Goal: Task Accomplishment & Management: Use online tool/utility

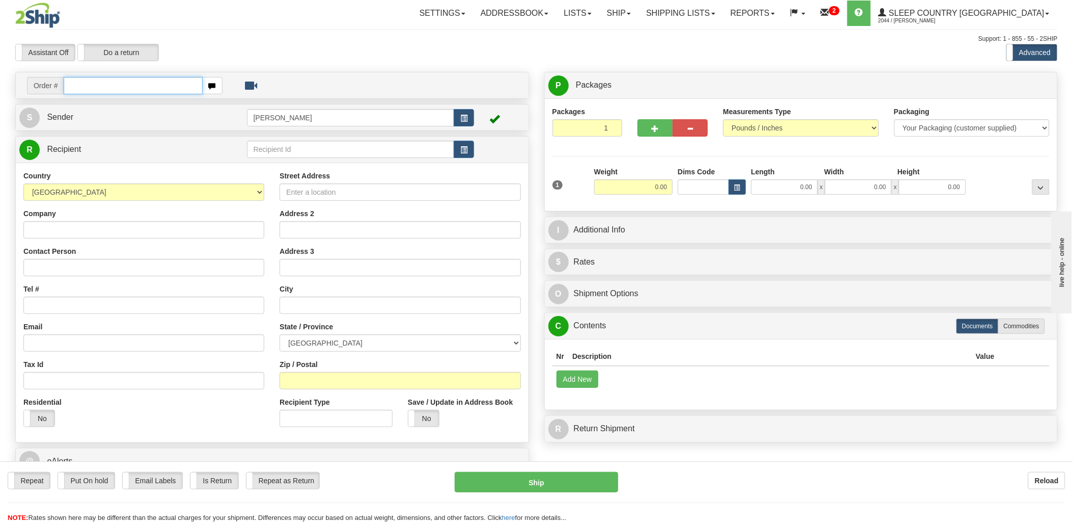
click at [122, 80] on input "text" at bounding box center [133, 85] width 139 height 17
type input "1028730"
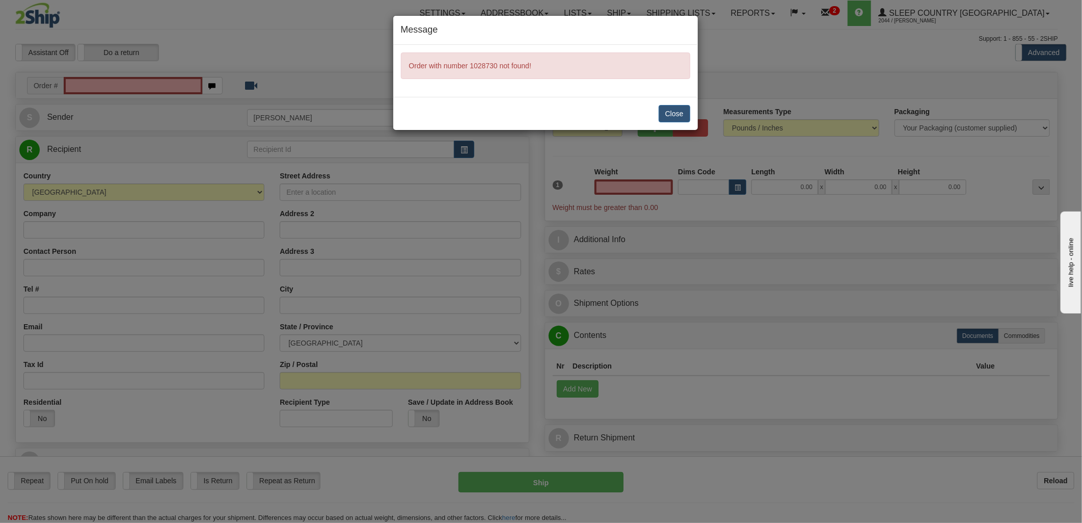
type input "0.00"
click at [676, 108] on button "Close" at bounding box center [675, 113] width 32 height 17
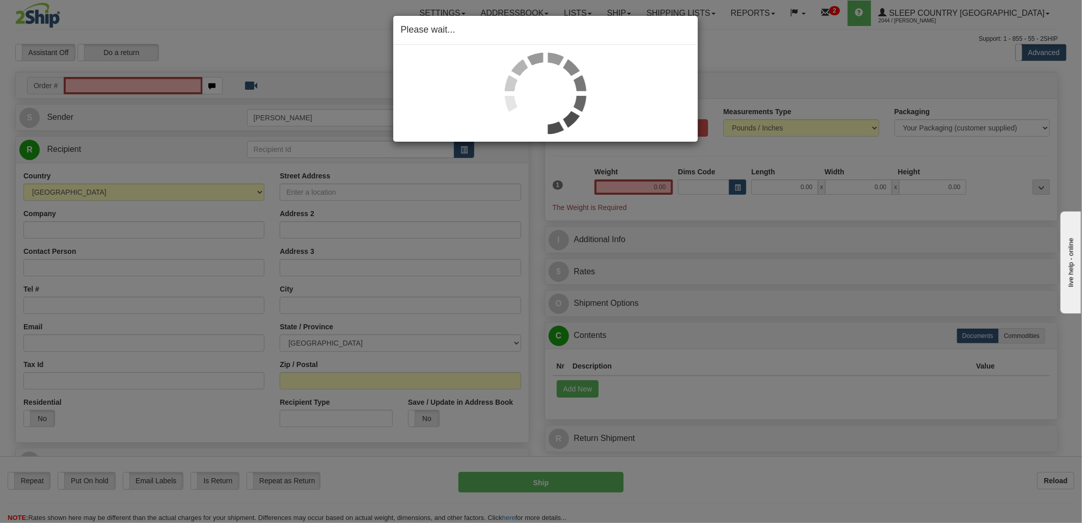
click at [121, 80] on div "Please wait..." at bounding box center [541, 261] width 1082 height 523
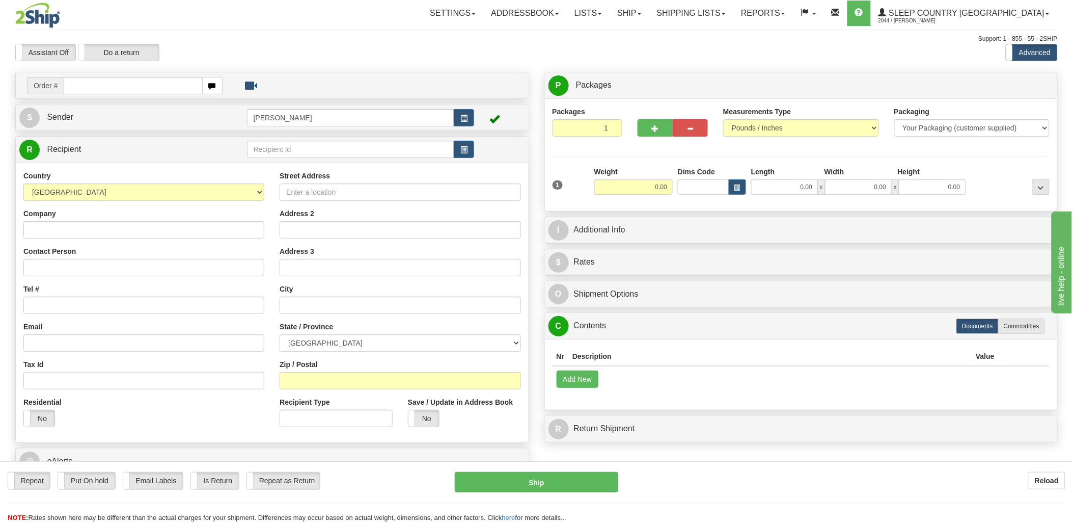
click at [118, 79] on input "text" at bounding box center [133, 85] width 139 height 17
click at [154, 89] on input "text" at bounding box center [133, 85] width 139 height 17
type input "1059760"
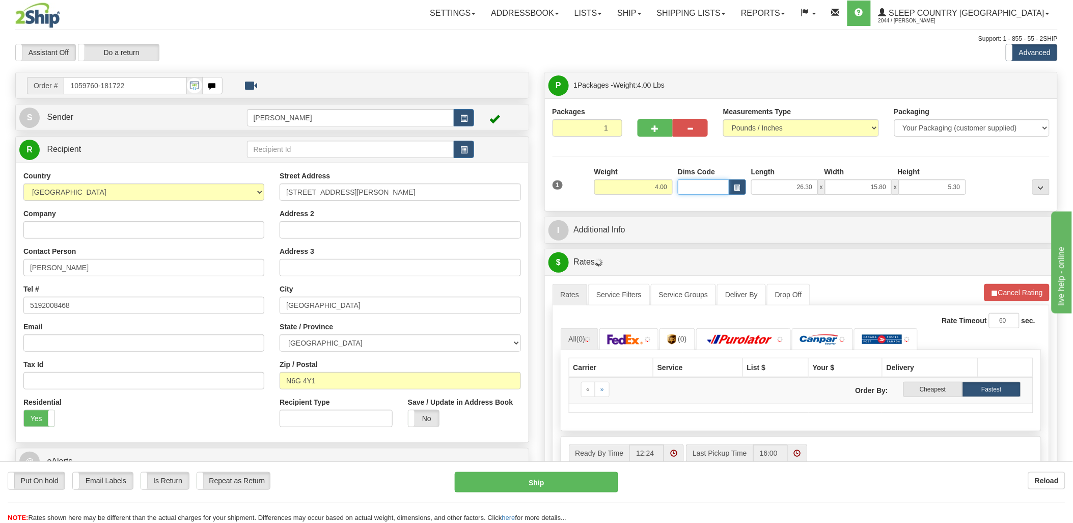
click at [696, 189] on input "Dims Code" at bounding box center [703, 186] width 51 height 15
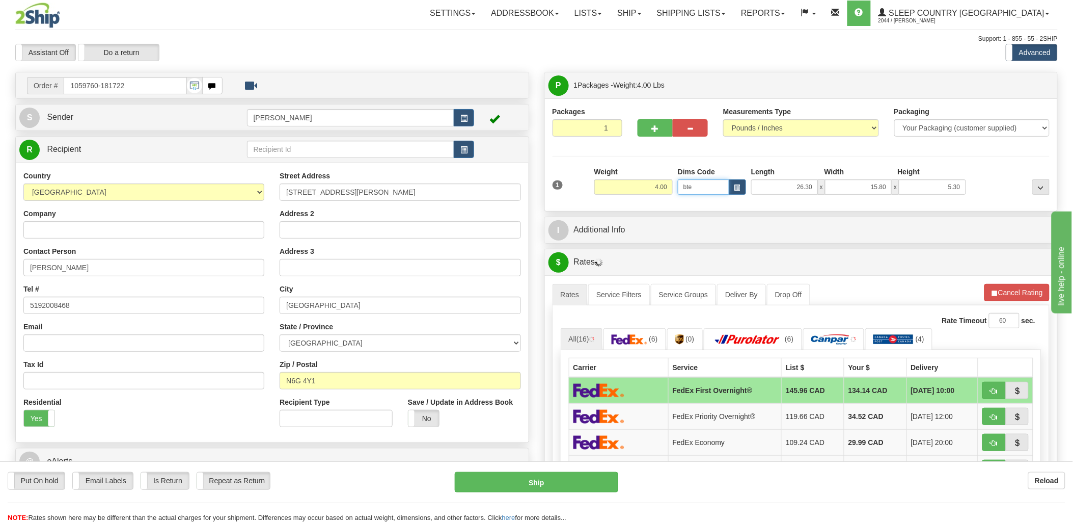
type input "bte"
click button "Delete" at bounding box center [0, 0] width 0 height 0
type input "15.00"
type input "5.00"
type input "25.00"
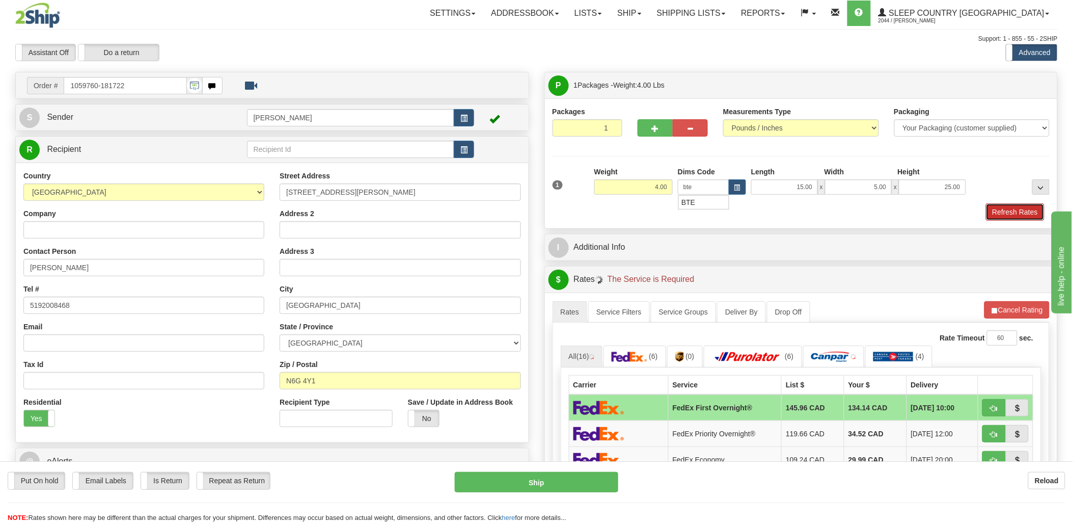
click at [1019, 212] on button "Refresh Rates" at bounding box center [1015, 211] width 59 height 17
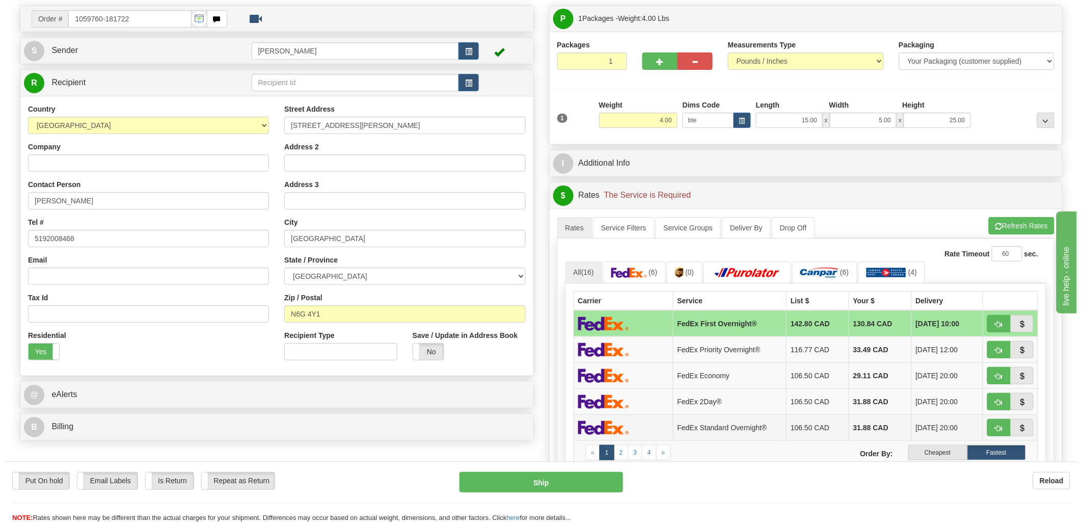
scroll to position [170, 0]
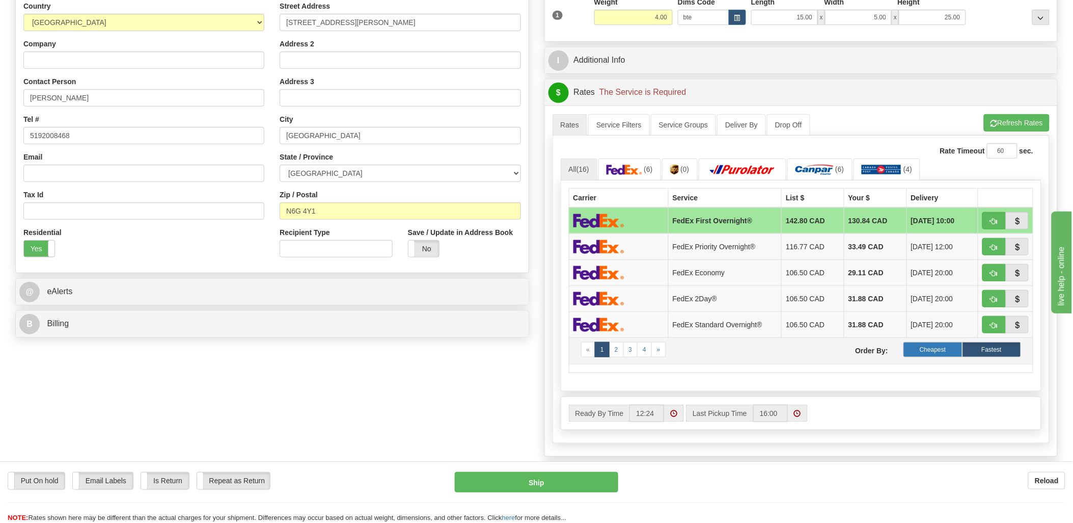
click at [942, 353] on label "Cheapest" at bounding box center [933, 349] width 59 height 15
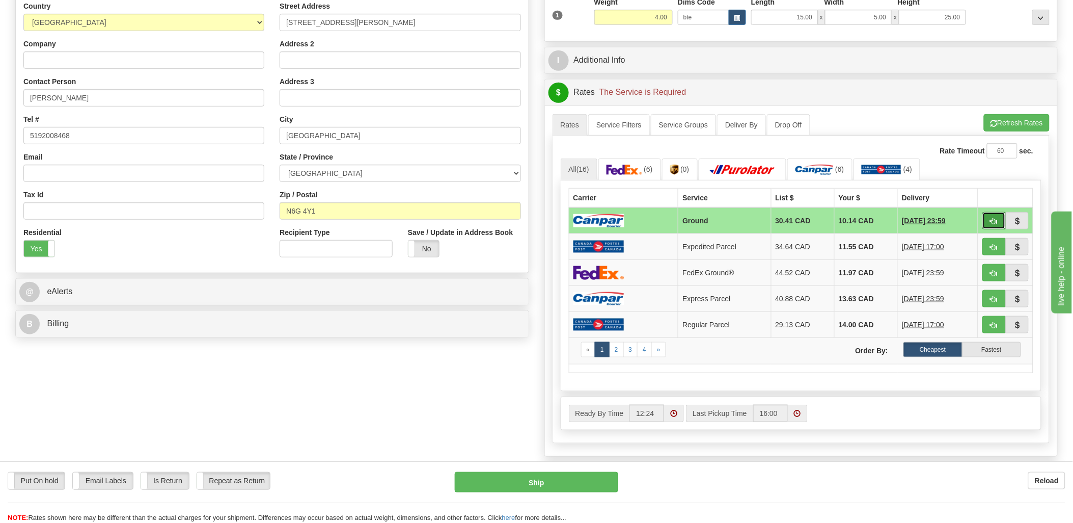
click at [991, 226] on button "button" at bounding box center [994, 220] width 23 height 17
type input "1"
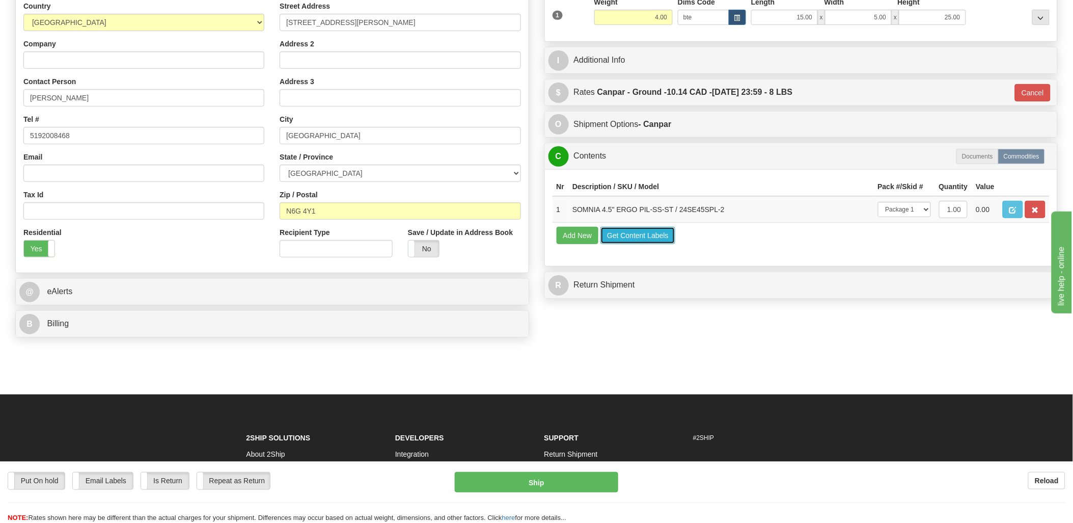
click at [650, 244] on button "Get Content Labels" at bounding box center [638, 235] width 75 height 17
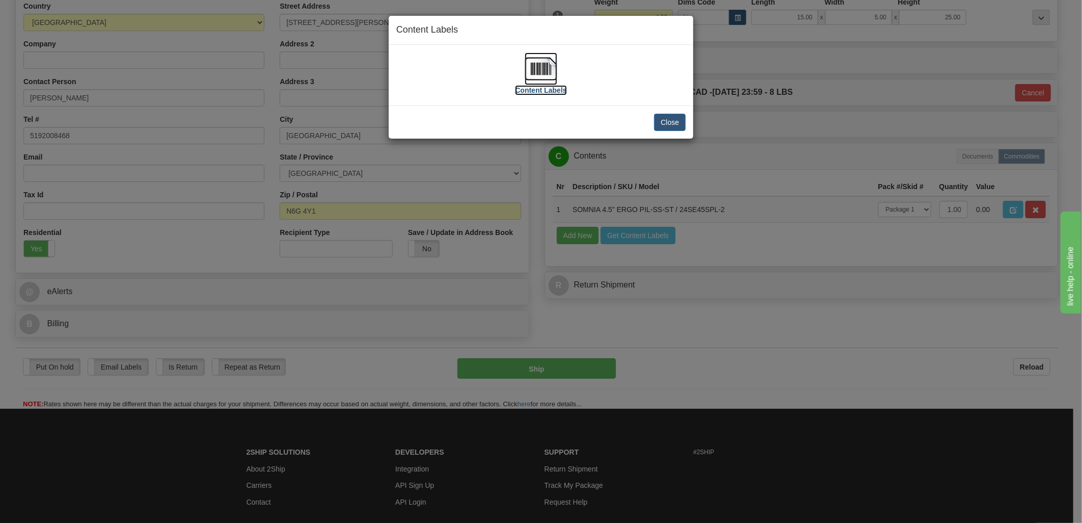
click at [548, 68] on img at bounding box center [541, 68] width 33 height 33
click at [678, 127] on button "Close" at bounding box center [670, 122] width 32 height 17
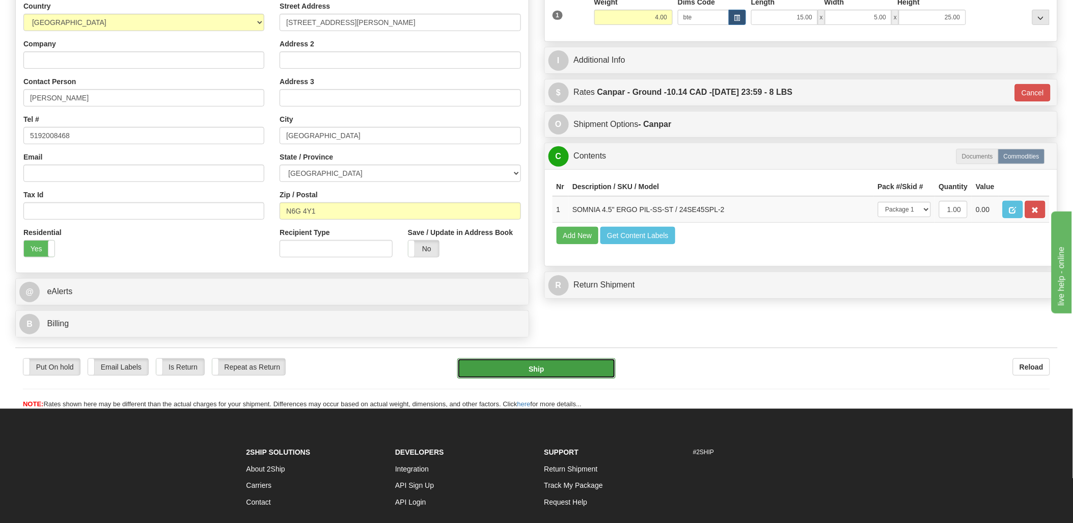
click at [558, 372] on button "Ship" at bounding box center [536, 368] width 158 height 20
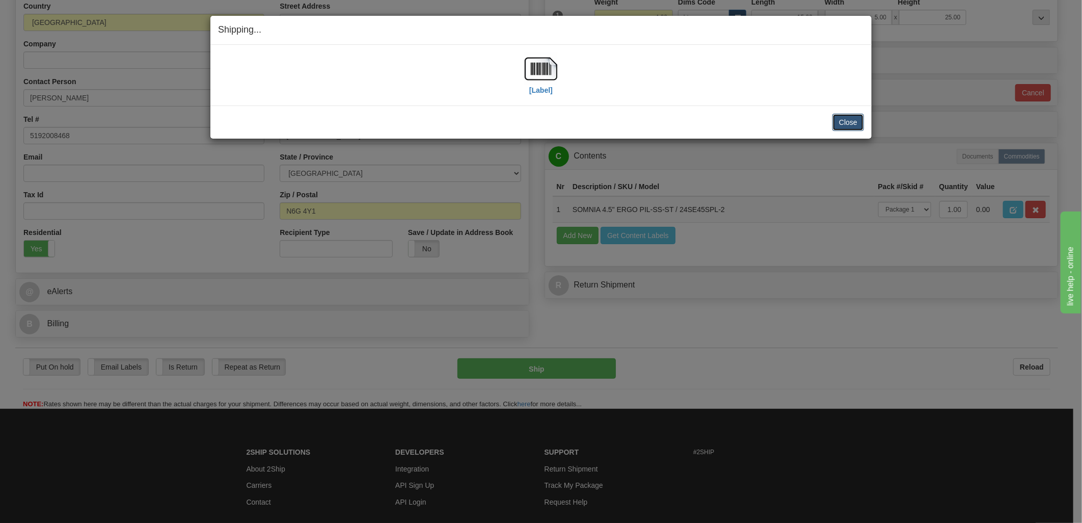
click at [849, 121] on button "Close" at bounding box center [848, 122] width 32 height 17
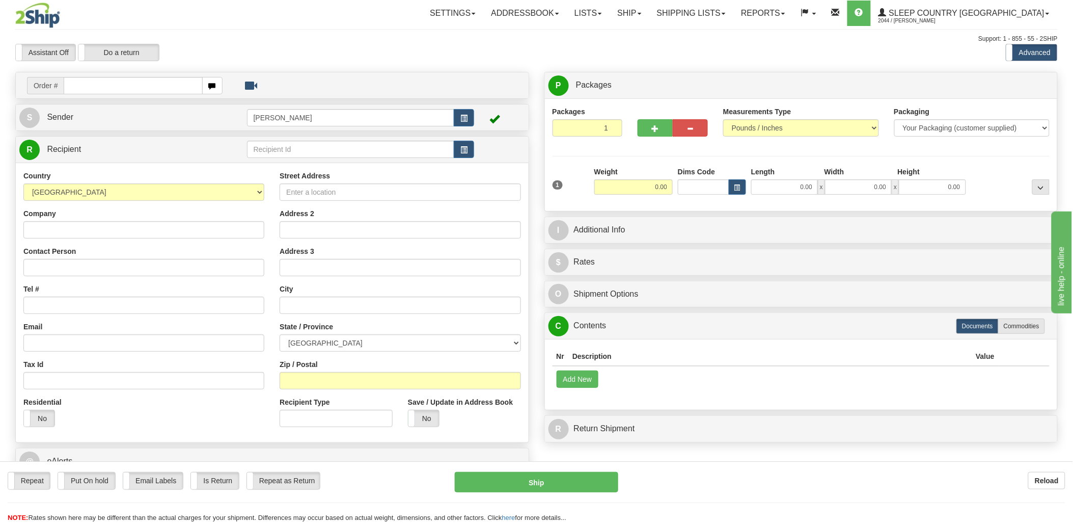
click at [119, 85] on input "text" at bounding box center [133, 85] width 139 height 17
click at [152, 85] on input "text" at bounding box center [133, 85] width 139 height 17
type input "9000i"
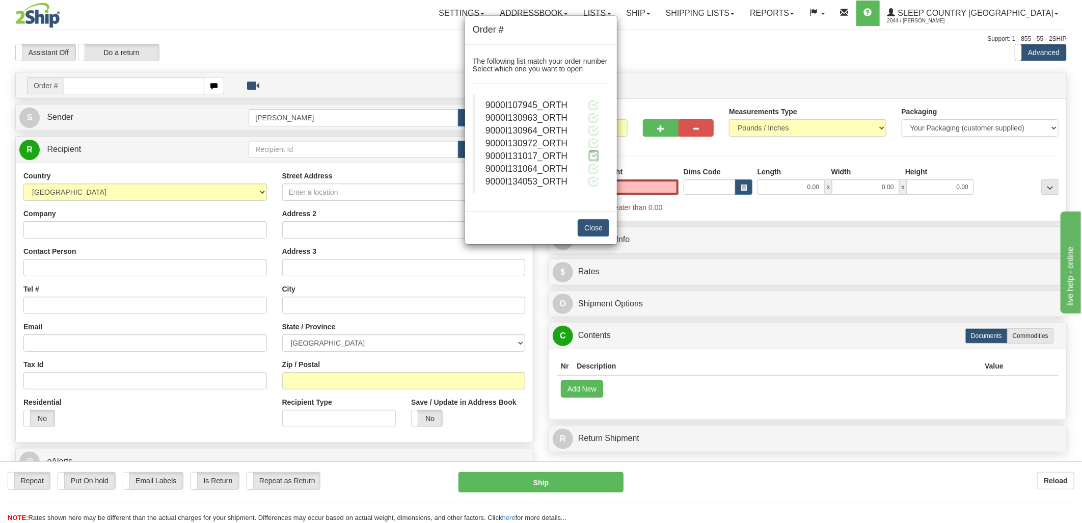
type input "0.00"
click at [588, 151] on span at bounding box center [593, 155] width 11 height 11
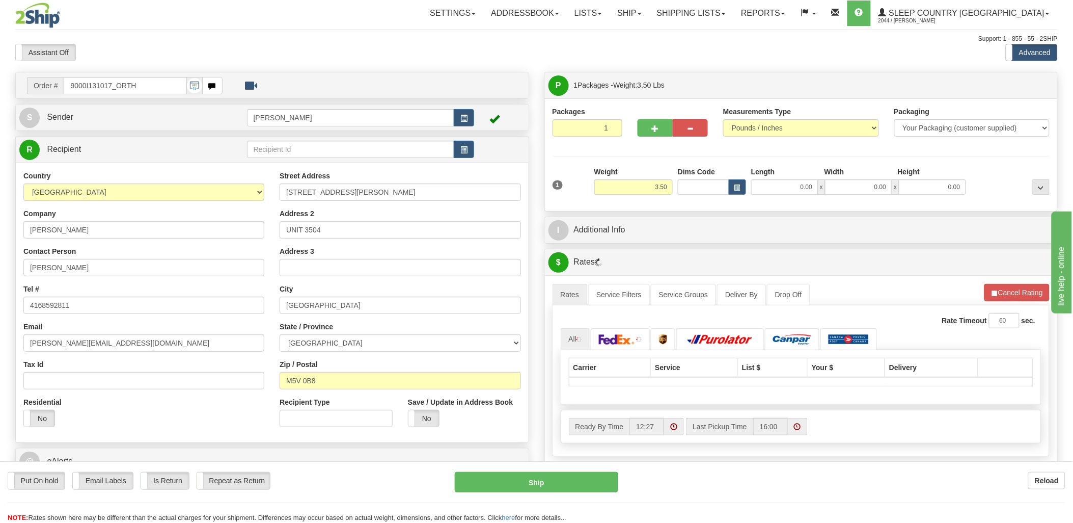
click at [698, 187] on div "Toggle navigation Settings Shipping Preferences Fields Preferences New" at bounding box center [536, 359] width 1073 height 719
click at [698, 187] on input "Dims Code" at bounding box center [703, 186] width 51 height 15
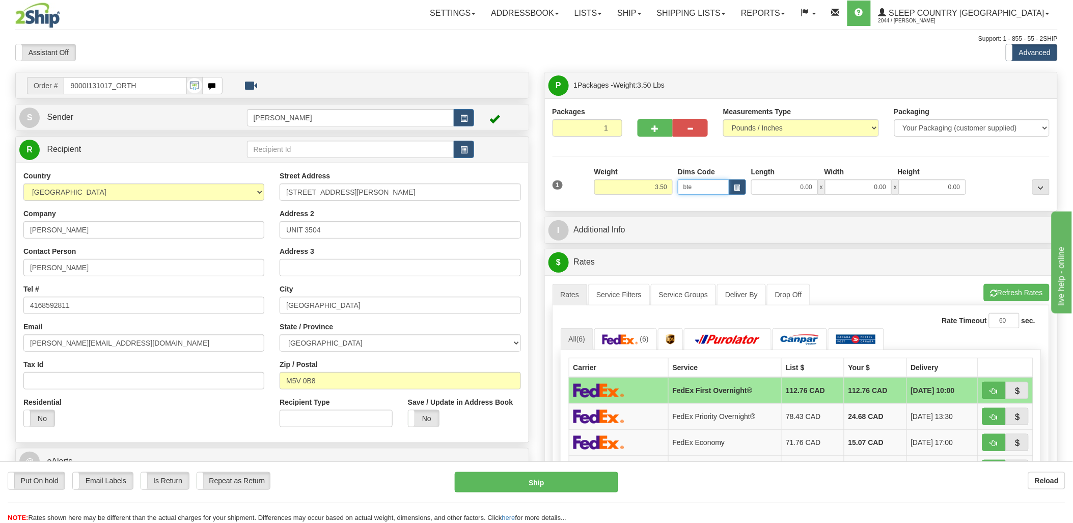
type input "bte"
click button "Delete" at bounding box center [0, 0] width 0 height 0
type input "15.00"
type input "5.00"
type input "25.00"
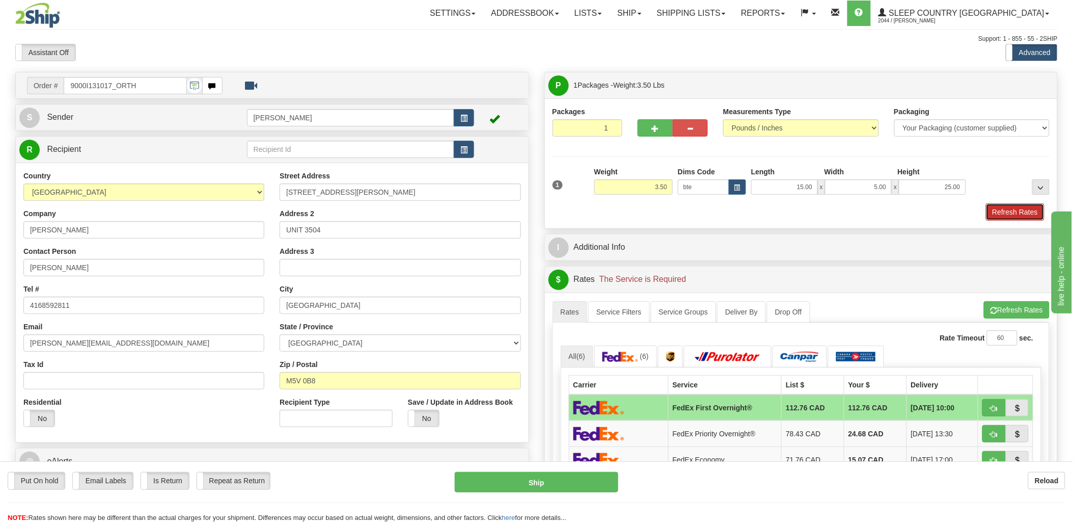
click at [1031, 218] on button "Refresh Rates" at bounding box center [1015, 211] width 59 height 17
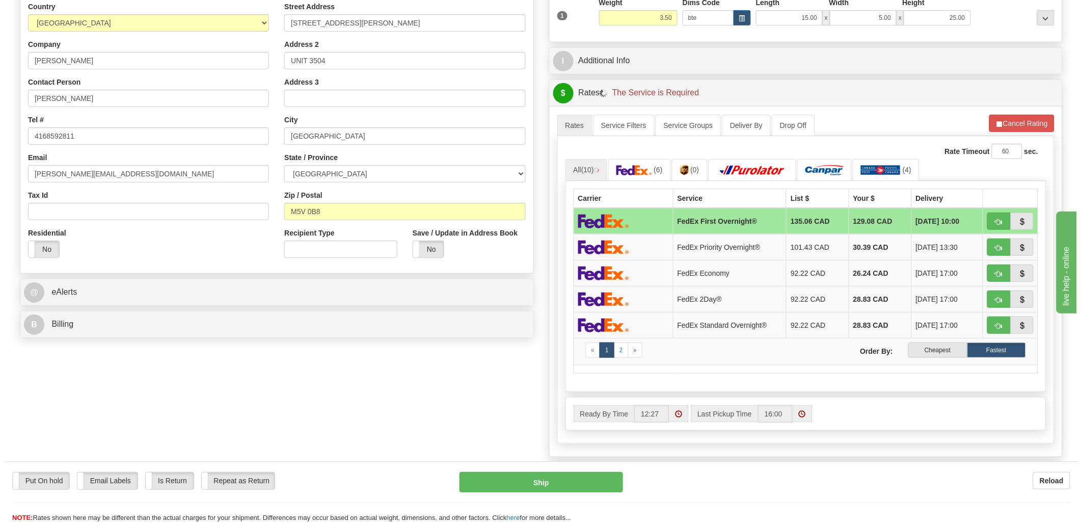
scroll to position [170, 0]
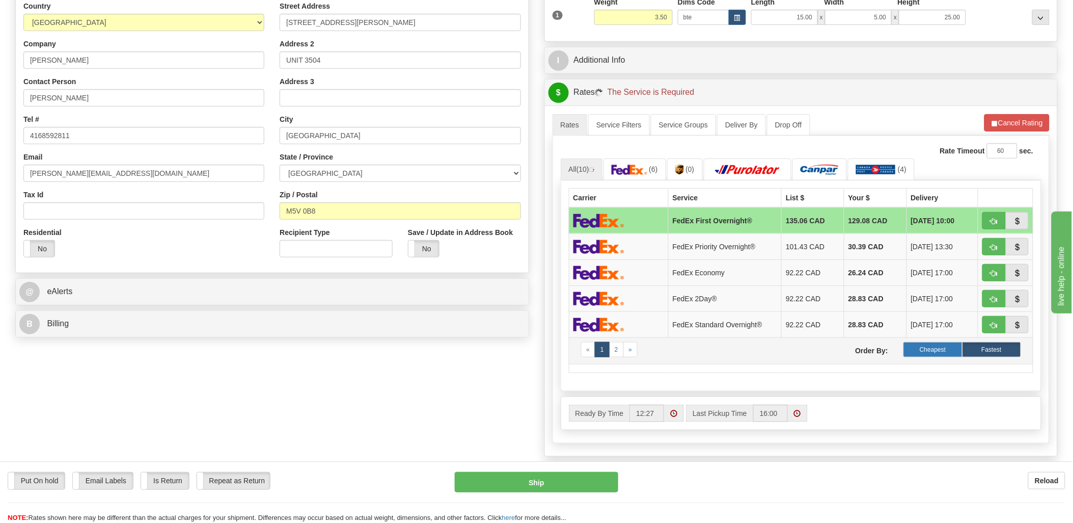
click at [948, 352] on label "Cheapest" at bounding box center [933, 349] width 59 height 15
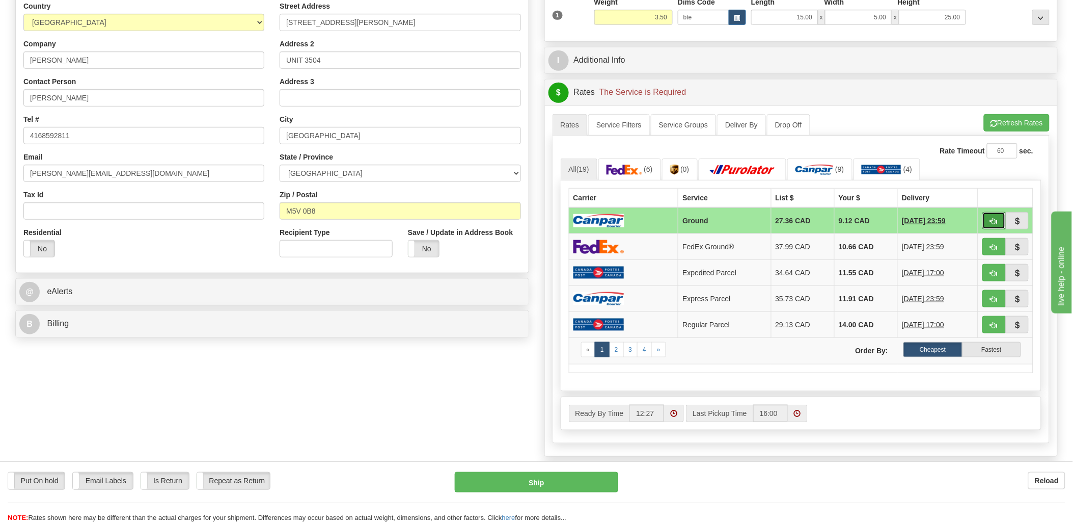
click at [987, 220] on button "button" at bounding box center [994, 220] width 23 height 17
type input "1"
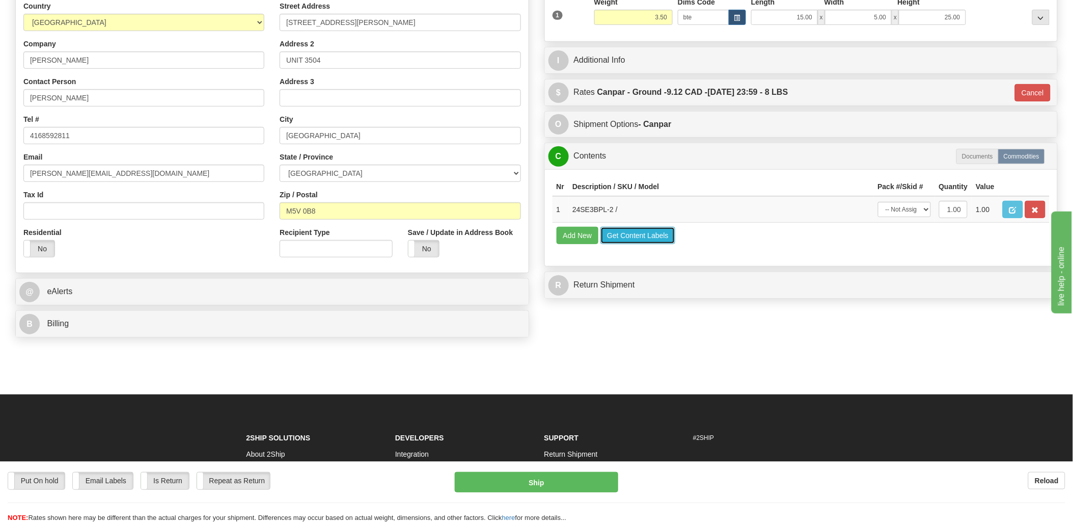
click at [605, 244] on button "Get Content Labels" at bounding box center [638, 235] width 75 height 17
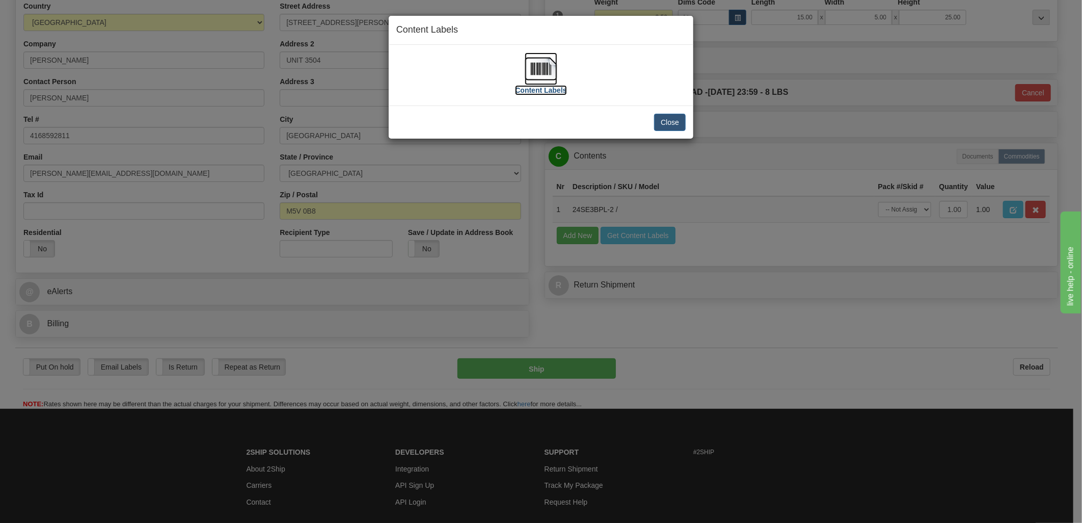
click at [539, 60] on img at bounding box center [541, 68] width 33 height 33
click at [557, 67] on img at bounding box center [541, 68] width 33 height 33
click at [664, 124] on button "Close" at bounding box center [670, 122] width 32 height 17
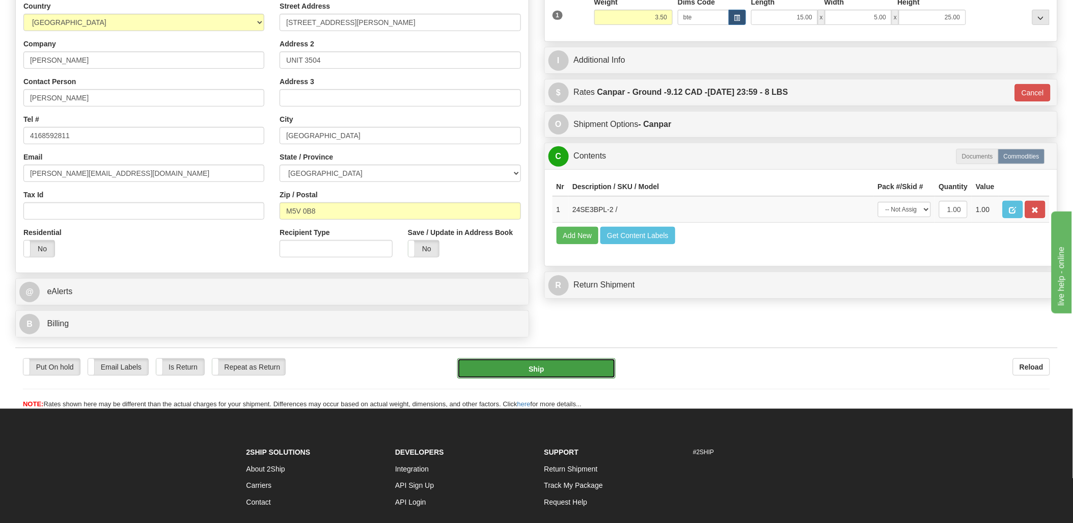
click at [550, 366] on button "Ship" at bounding box center [536, 368] width 158 height 20
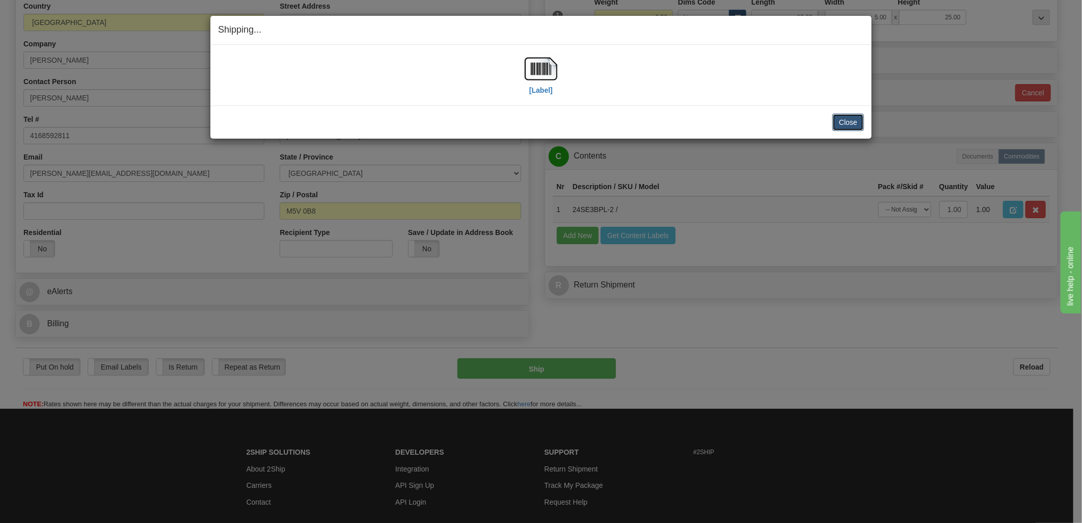
click at [856, 118] on button "Close" at bounding box center [848, 122] width 32 height 17
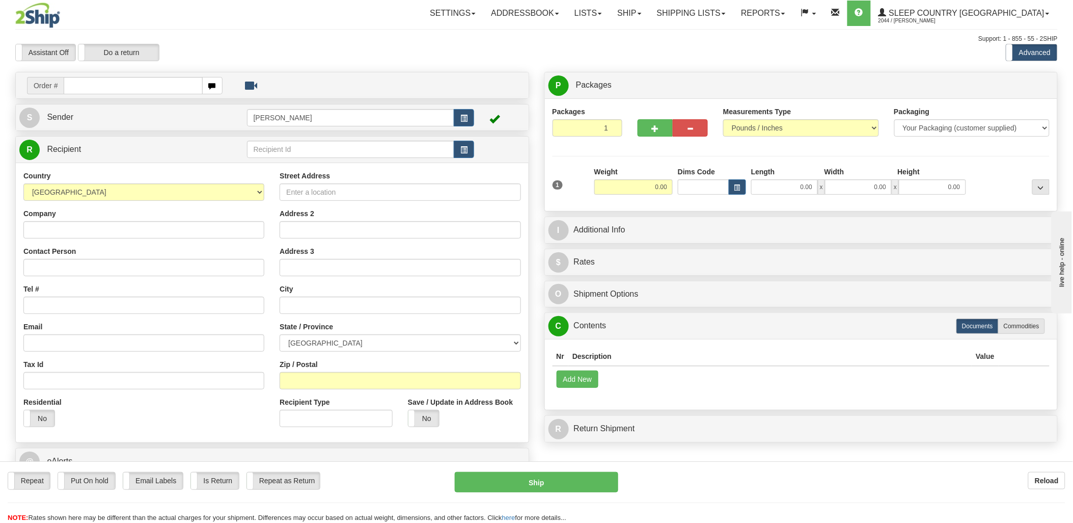
drag, startPoint x: 108, startPoint y: 77, endPoint x: 110, endPoint y: 82, distance: 5.5
click at [108, 78] on input "text" at bounding box center [133, 85] width 139 height 17
drag, startPoint x: 110, startPoint y: 82, endPoint x: 132, endPoint y: 84, distance: 22.5
click at [111, 83] on input "text" at bounding box center [133, 85] width 139 height 17
type input "9000i"
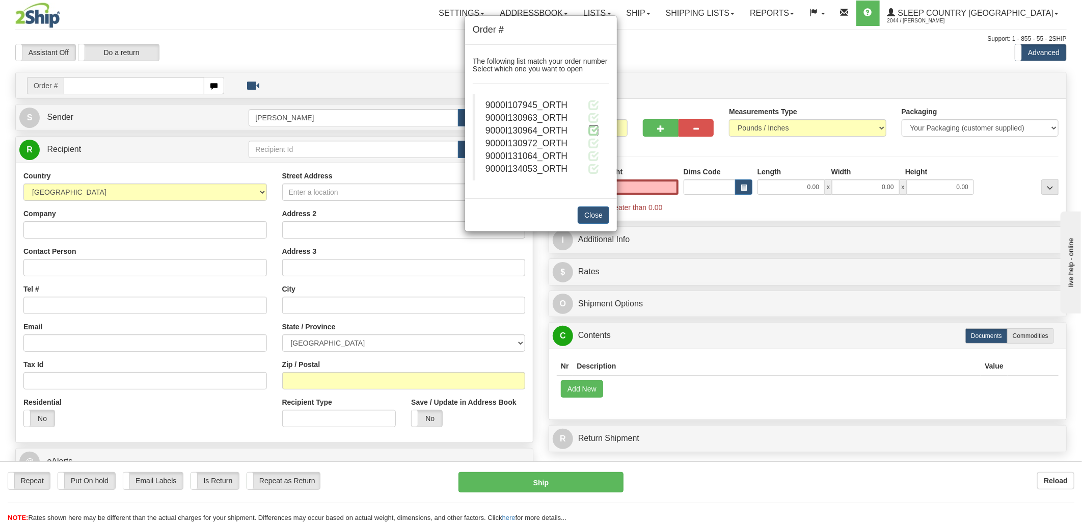
type input "0.00"
click at [596, 129] on span at bounding box center [593, 130] width 11 height 11
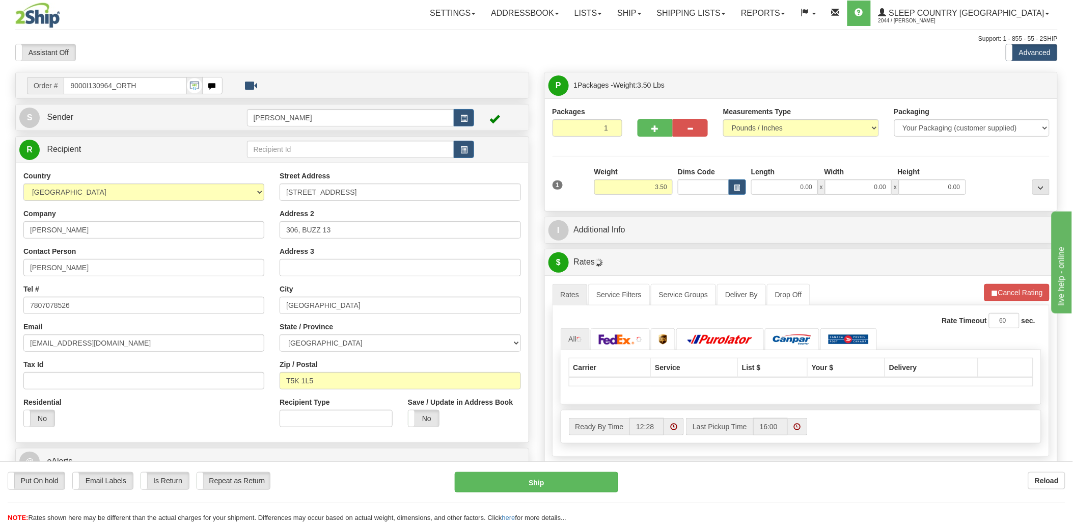
click at [712, 183] on div "Toggle navigation Settings Shipping Preferences Fields Preferences New" at bounding box center [536, 359] width 1073 height 719
click at [712, 185] on input "Dims Code" at bounding box center [703, 186] width 51 height 15
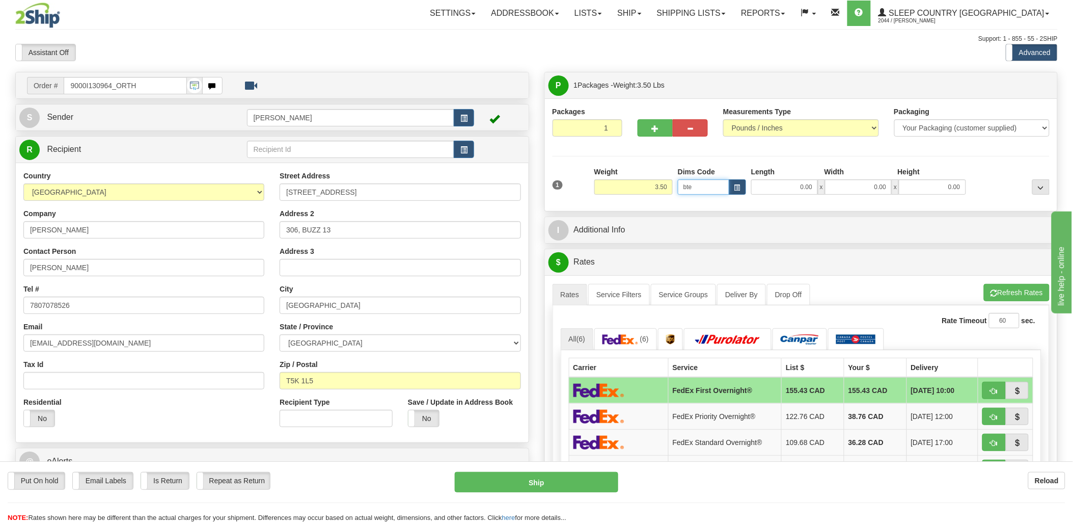
type input "bte"
click button "Delete" at bounding box center [0, 0] width 0 height 0
type input "15.00"
type input "5.00"
type input "25.00"
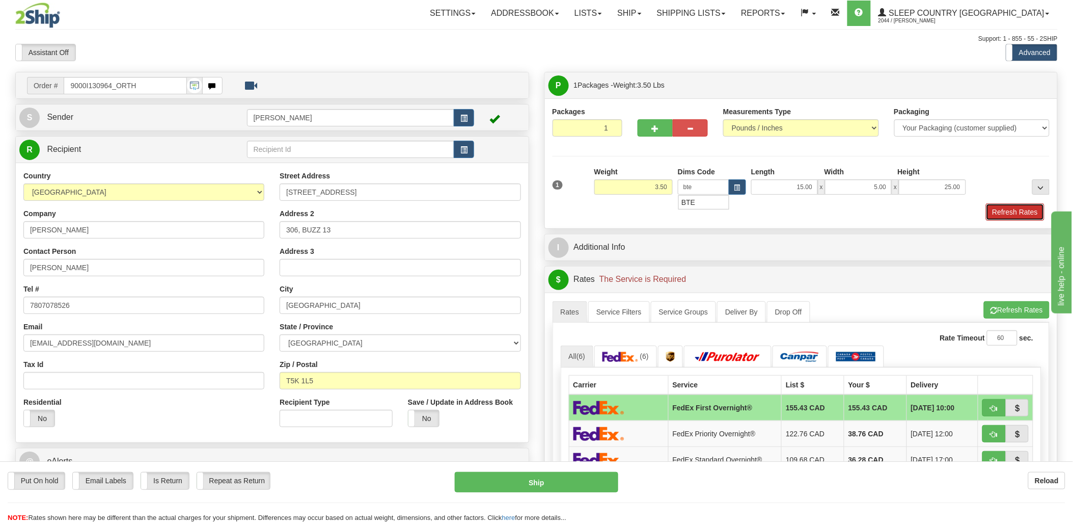
click at [1030, 210] on button "Refresh Rates" at bounding box center [1015, 211] width 59 height 17
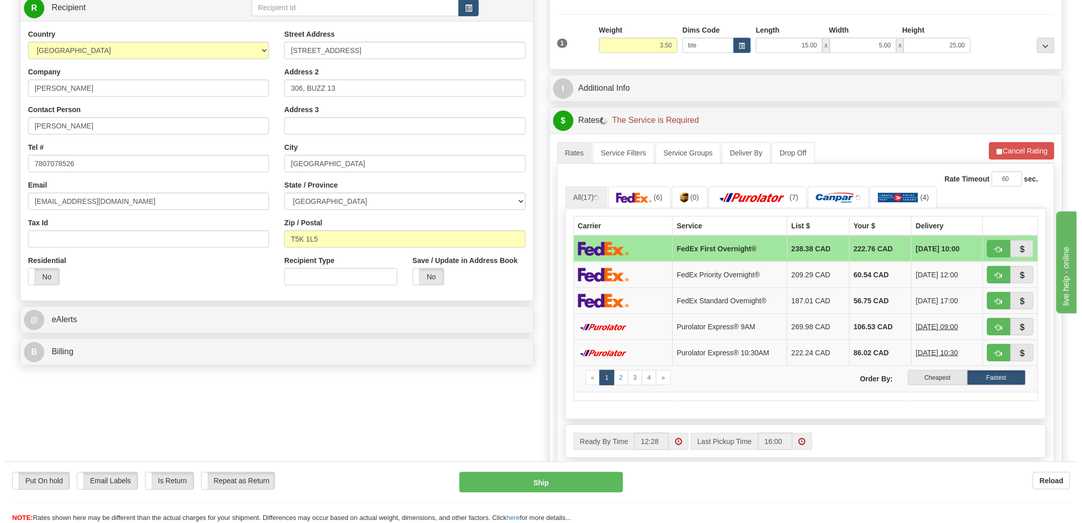
scroll to position [170, 0]
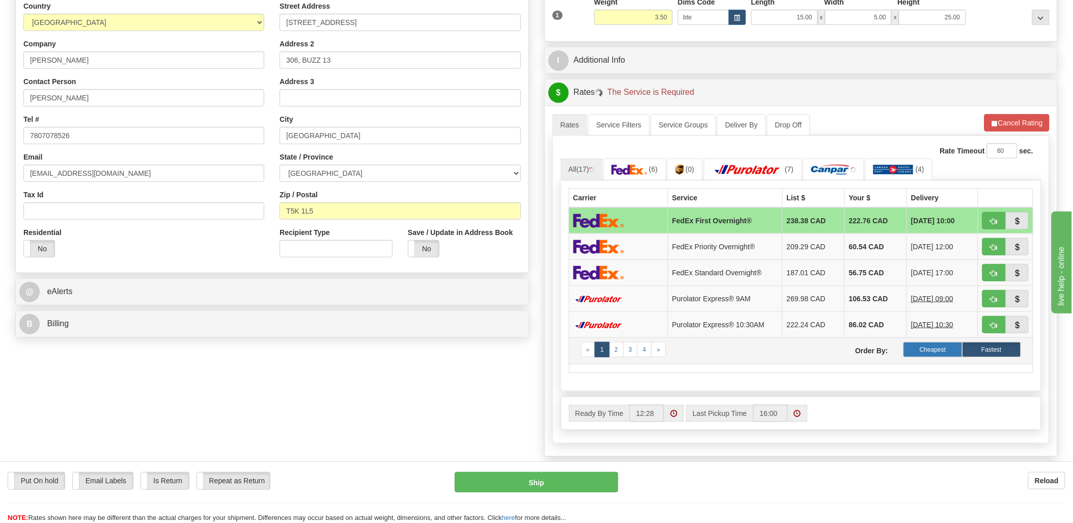
click at [928, 345] on label "Cheapest" at bounding box center [933, 349] width 59 height 15
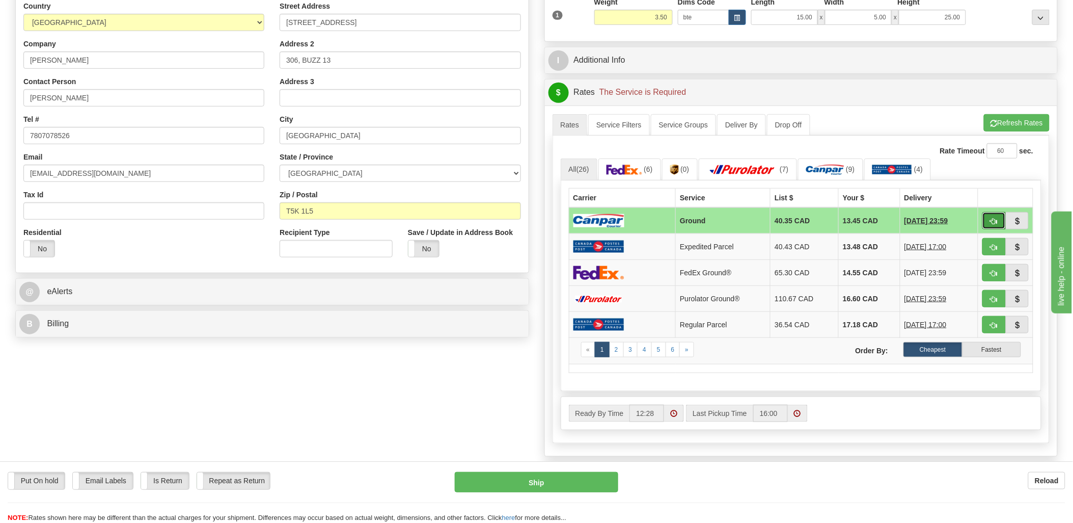
click at [998, 216] on button "button" at bounding box center [994, 220] width 23 height 17
type input "1"
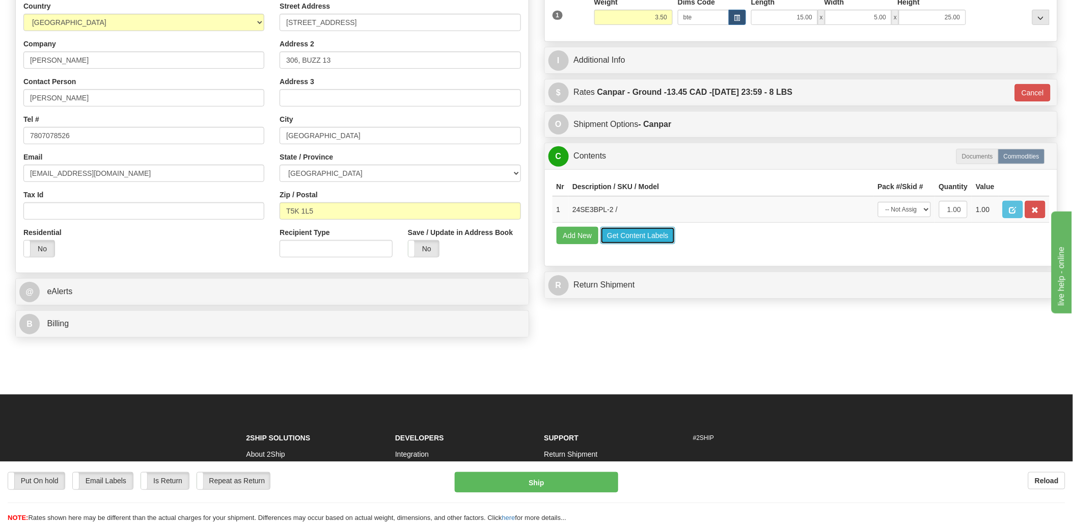
click at [624, 244] on button "Get Content Labels" at bounding box center [638, 235] width 75 height 17
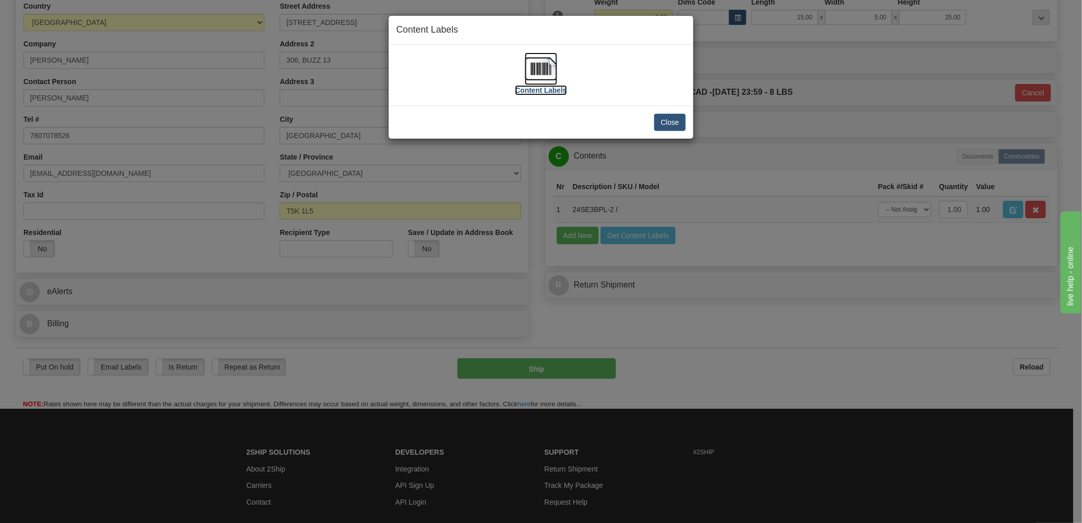
click at [552, 69] on img at bounding box center [541, 68] width 33 height 33
click at [684, 121] on button "Close" at bounding box center [670, 122] width 32 height 17
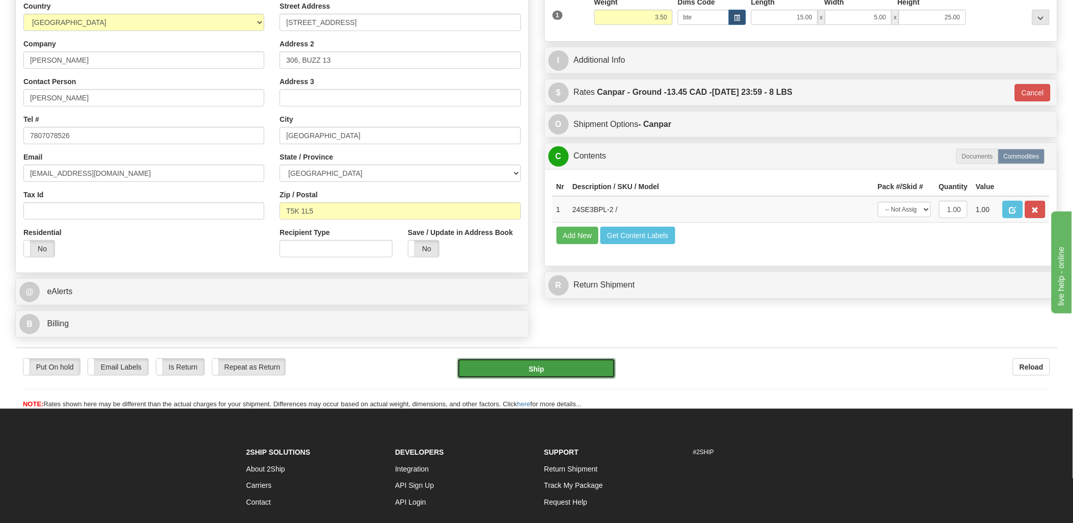
click at [591, 368] on button "Ship" at bounding box center [536, 368] width 158 height 20
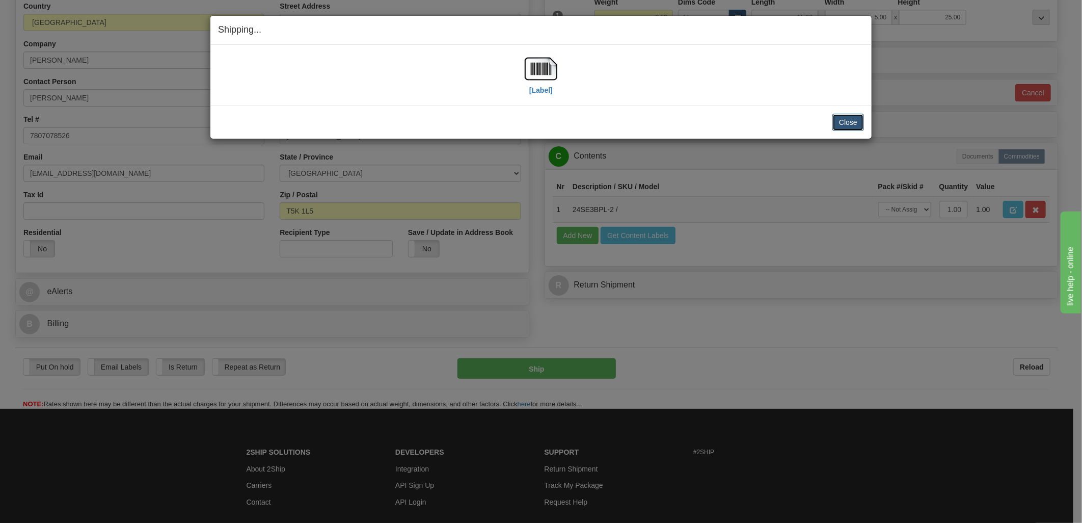
click at [856, 116] on button "Close" at bounding box center [848, 122] width 32 height 17
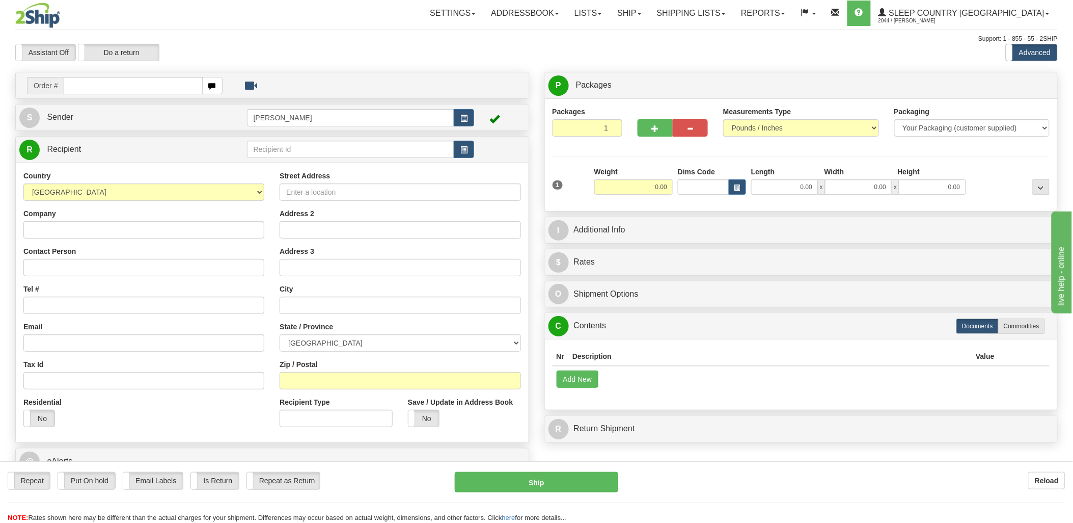
click at [127, 88] on input "text" at bounding box center [133, 85] width 139 height 17
type input "9007"
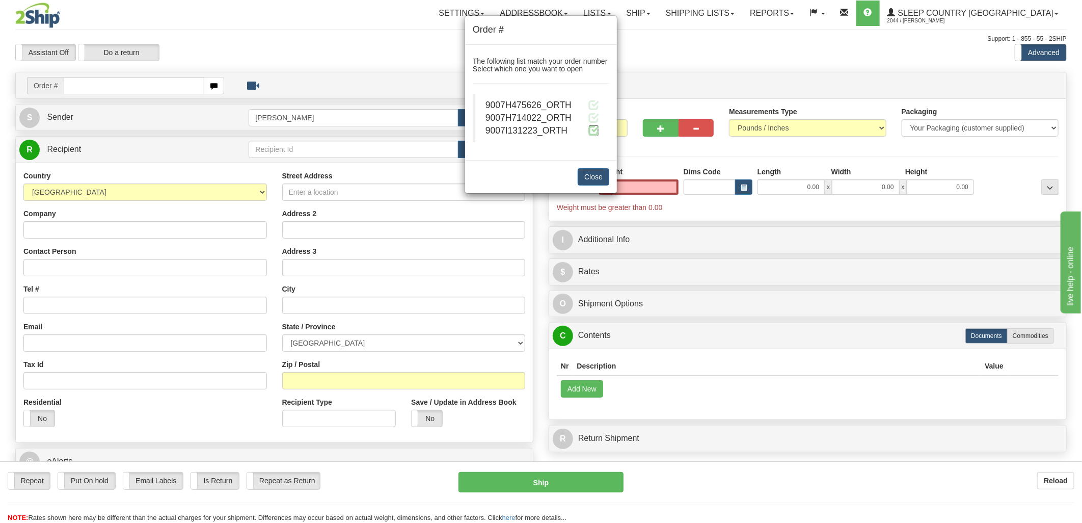
type input "0.00"
click at [589, 130] on span at bounding box center [593, 130] width 11 height 11
click at [592, 134] on span at bounding box center [593, 130] width 11 height 11
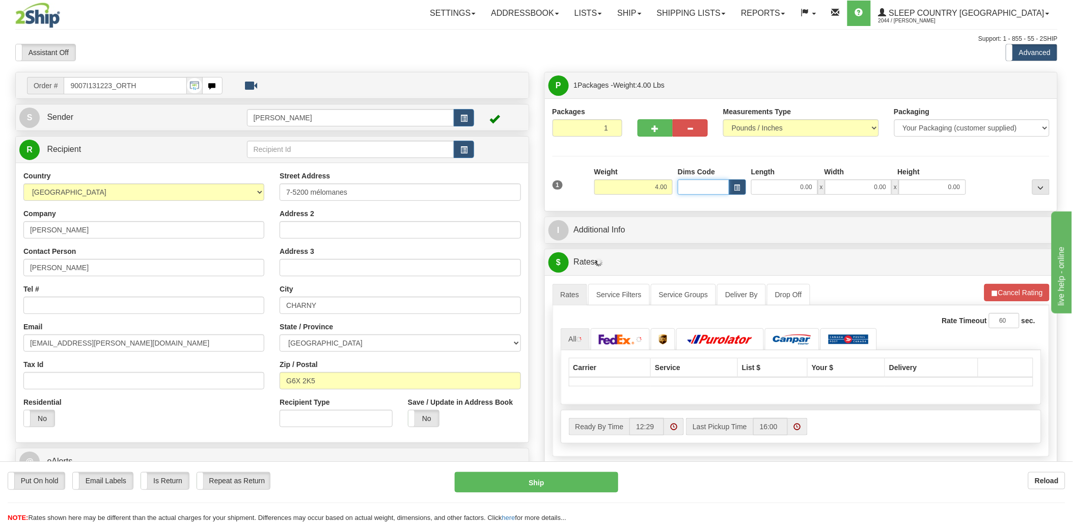
click at [691, 185] on input "Dims Code" at bounding box center [703, 186] width 51 height 15
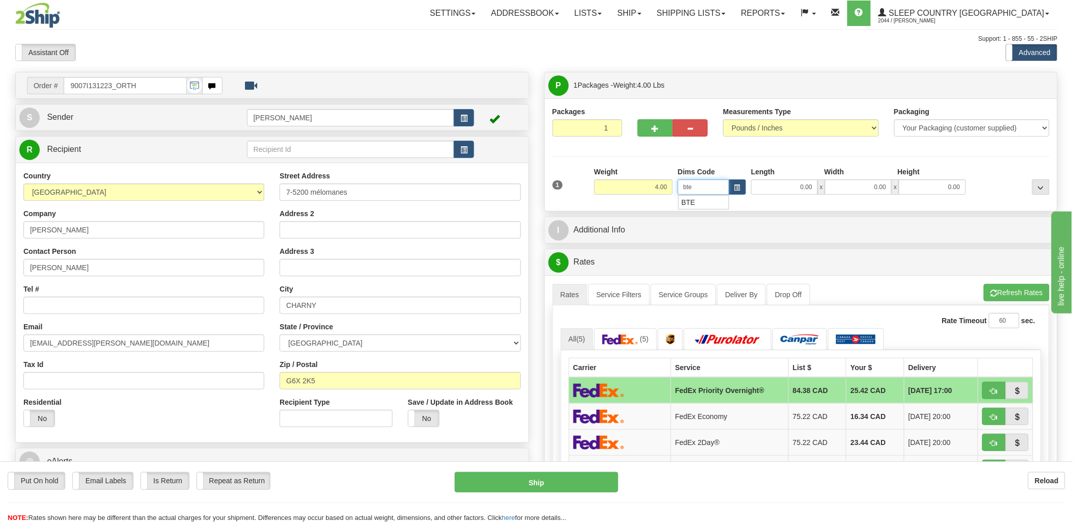
type input "bte"
click button "Delete" at bounding box center [0, 0] width 0 height 0
type input "15.00"
type input "5.00"
type input "25.00"
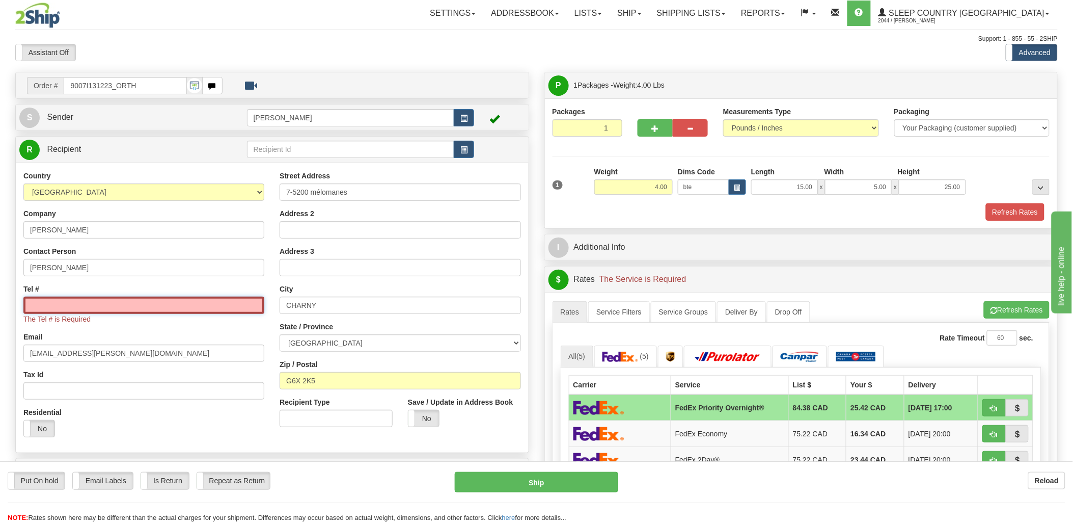
click at [92, 305] on input "Tel #" at bounding box center [143, 304] width 241 height 17
click at [88, 308] on input "Tel #" at bounding box center [143, 304] width 241 height 17
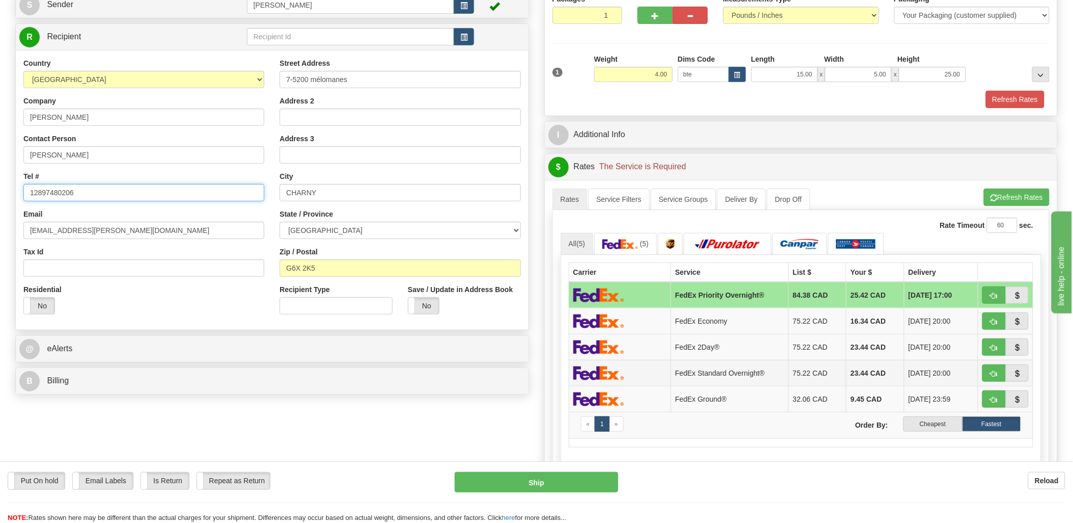
scroll to position [113, 0]
type input "12897480206"
click at [951, 425] on label "Cheapest" at bounding box center [933, 423] width 59 height 15
click at [954, 423] on label "Cheapest" at bounding box center [933, 423] width 59 height 15
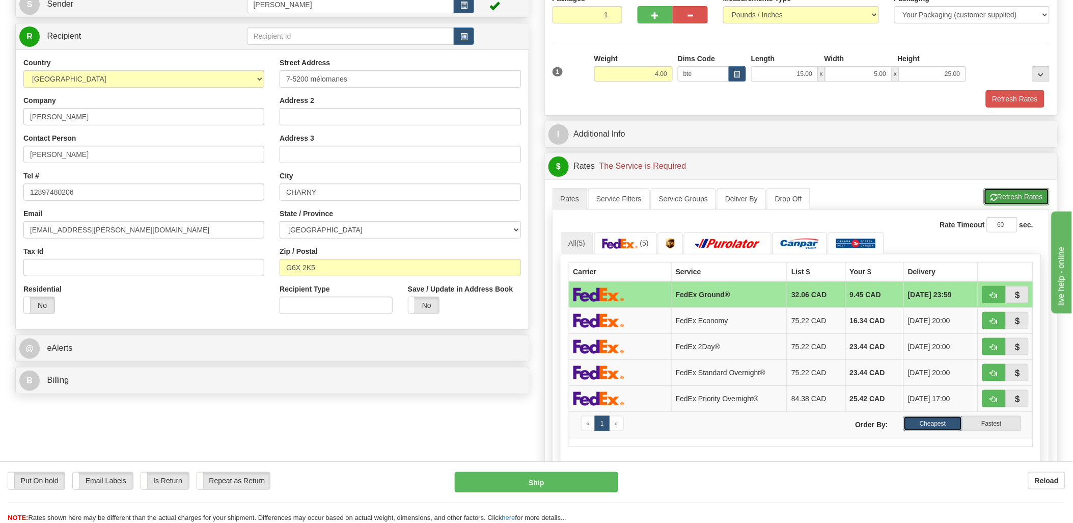
click at [1021, 201] on button "Refresh Rates" at bounding box center [1017, 196] width 66 height 17
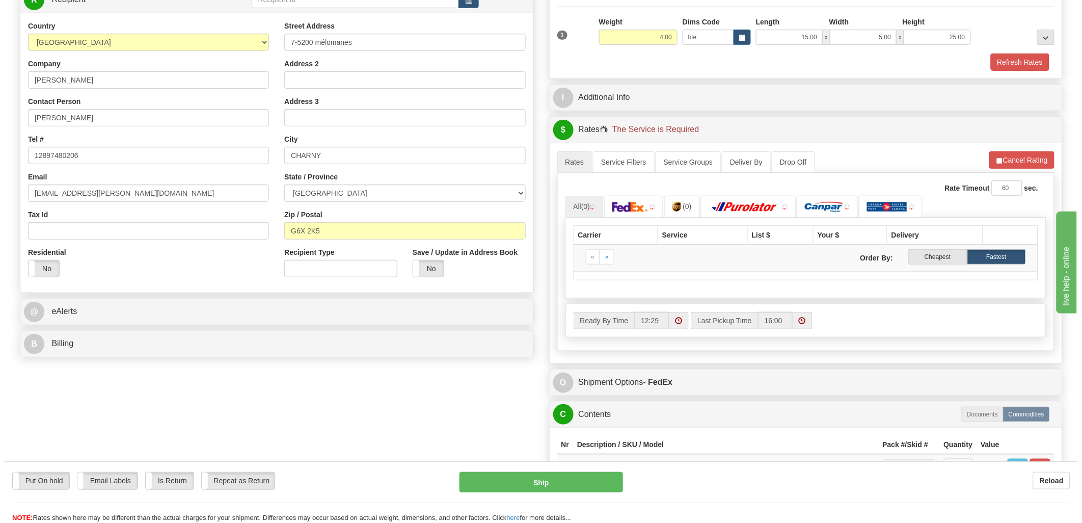
scroll to position [170, 0]
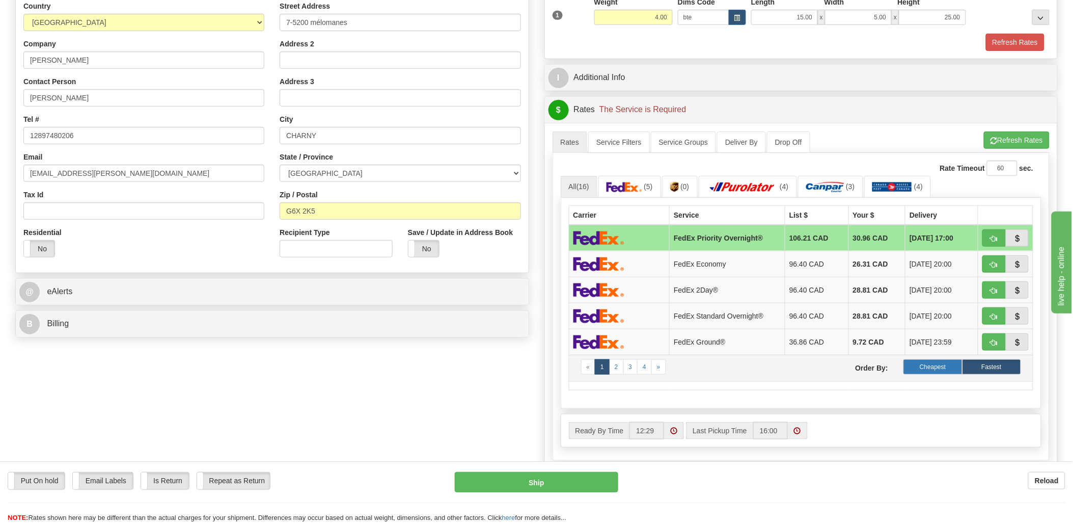
click at [952, 374] on label "Cheapest" at bounding box center [933, 366] width 59 height 15
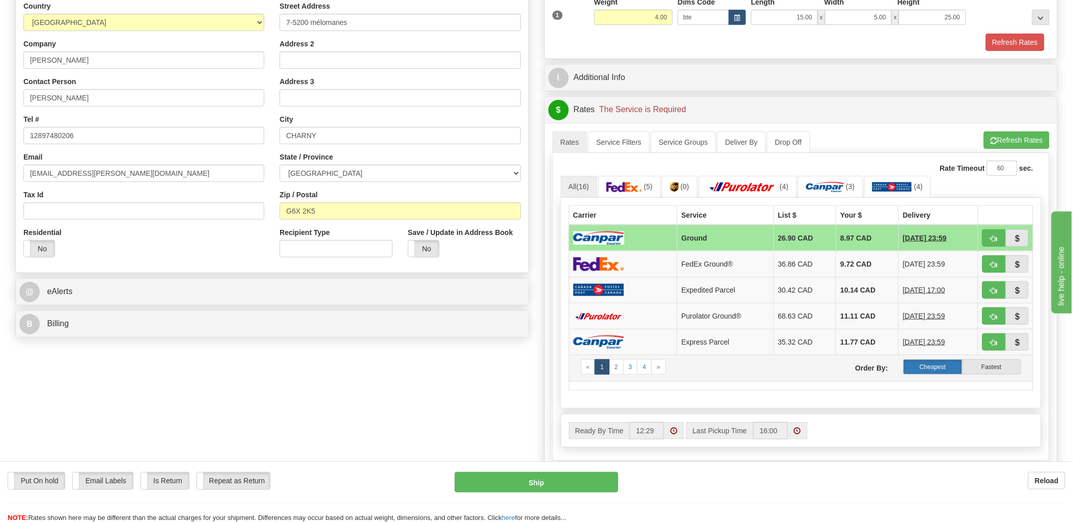
click at [954, 370] on label "Cheapest" at bounding box center [933, 366] width 59 height 15
click at [988, 238] on button "button" at bounding box center [994, 237] width 23 height 17
type input "1"
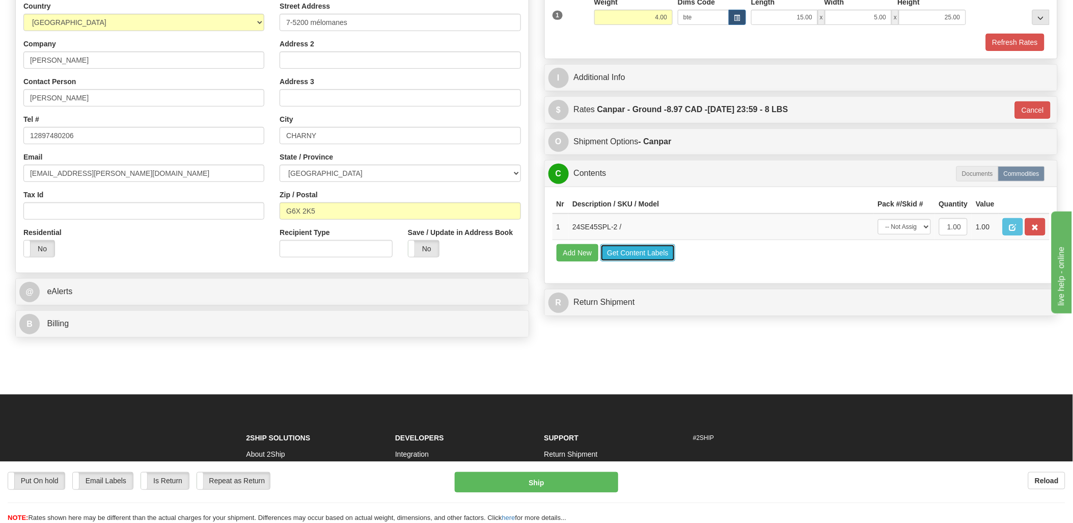
click at [638, 261] on button "Get Content Labels" at bounding box center [638, 252] width 75 height 17
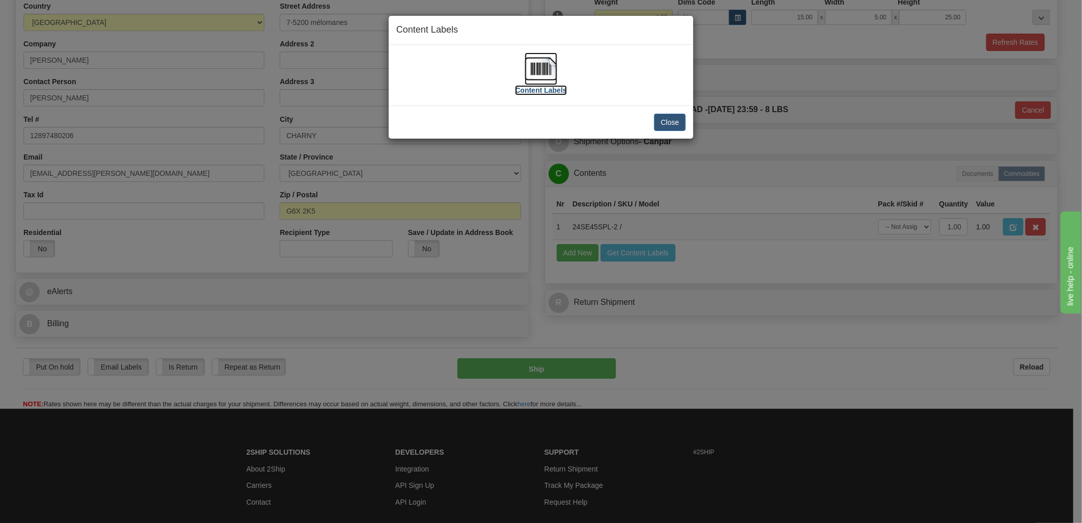
click at [535, 62] on img at bounding box center [541, 68] width 33 height 33
click at [682, 128] on button "Close" at bounding box center [670, 122] width 32 height 17
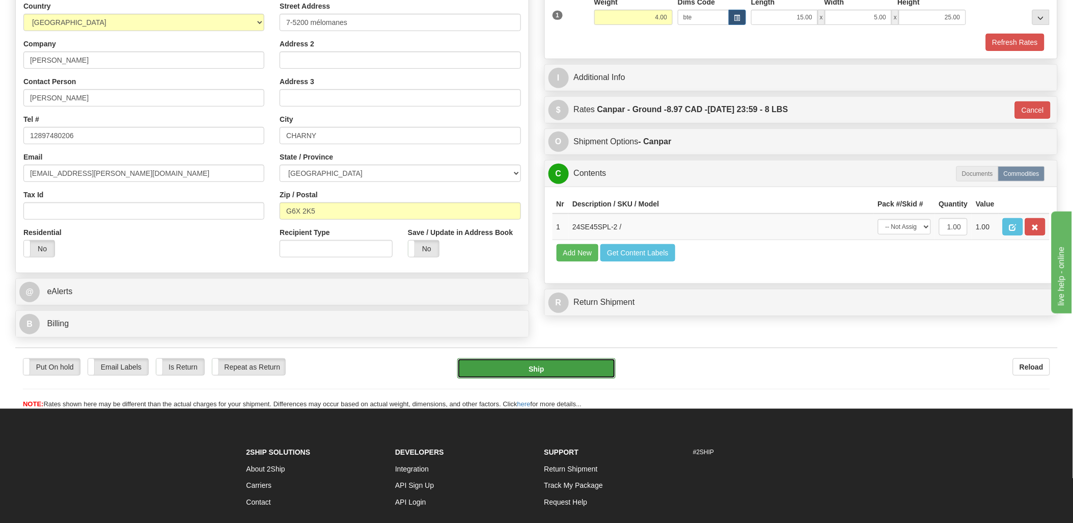
click at [556, 361] on button "Ship" at bounding box center [536, 368] width 158 height 20
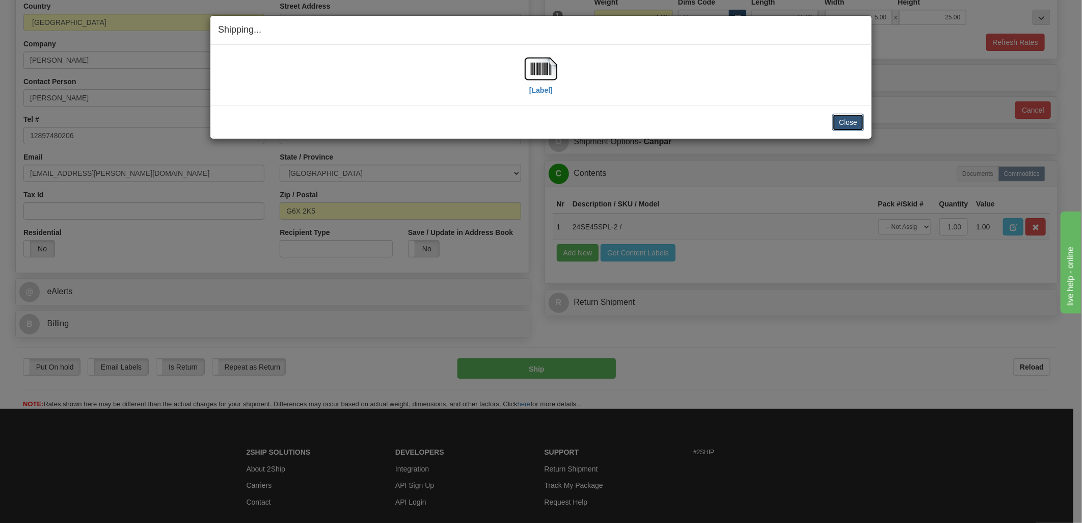
click at [843, 122] on button "Close" at bounding box center [848, 122] width 32 height 17
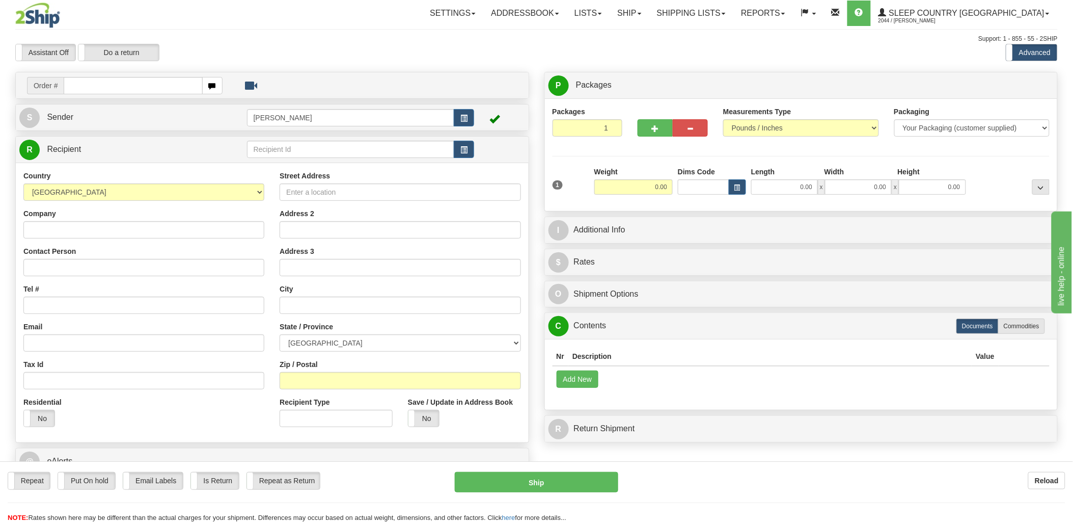
click at [125, 84] on input "text" at bounding box center [133, 85] width 139 height 17
type input "9000i"
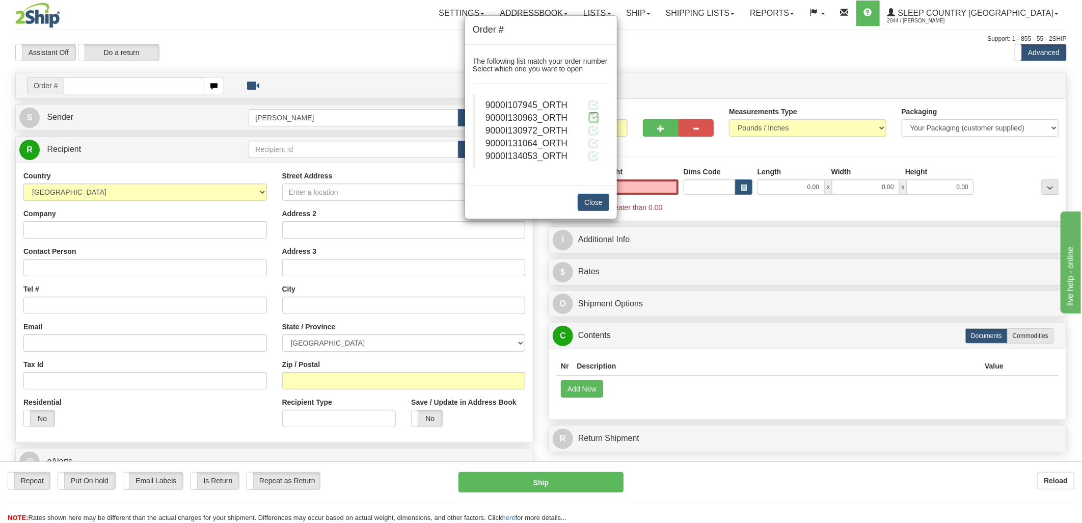
type input "0.00"
click at [597, 118] on span at bounding box center [593, 117] width 11 height 11
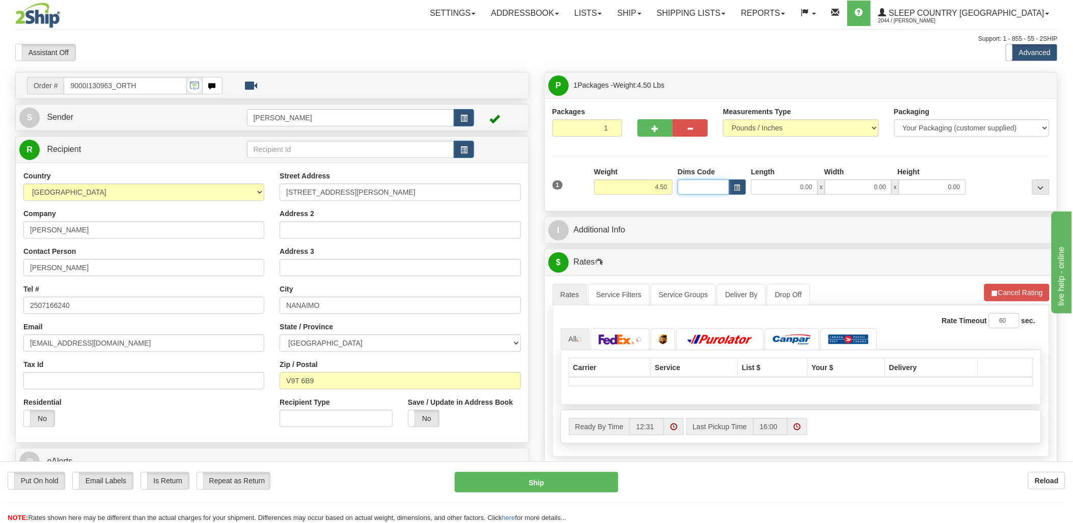
click at [693, 186] on input "Dims Code" at bounding box center [703, 186] width 51 height 15
type input "bte"
click button "Delete" at bounding box center [0, 0] width 0 height 0
type input "15.00"
type input "5.00"
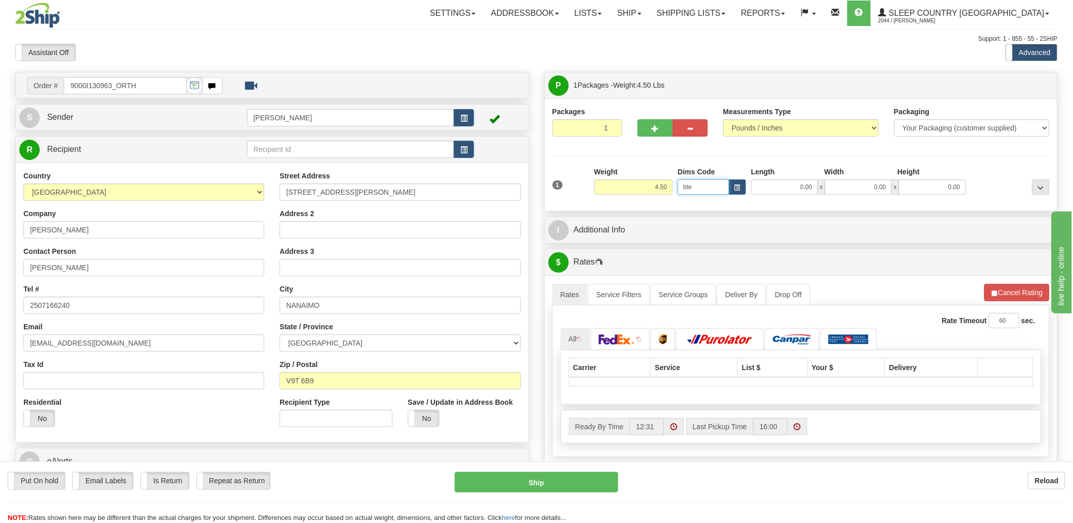
type input "25.00"
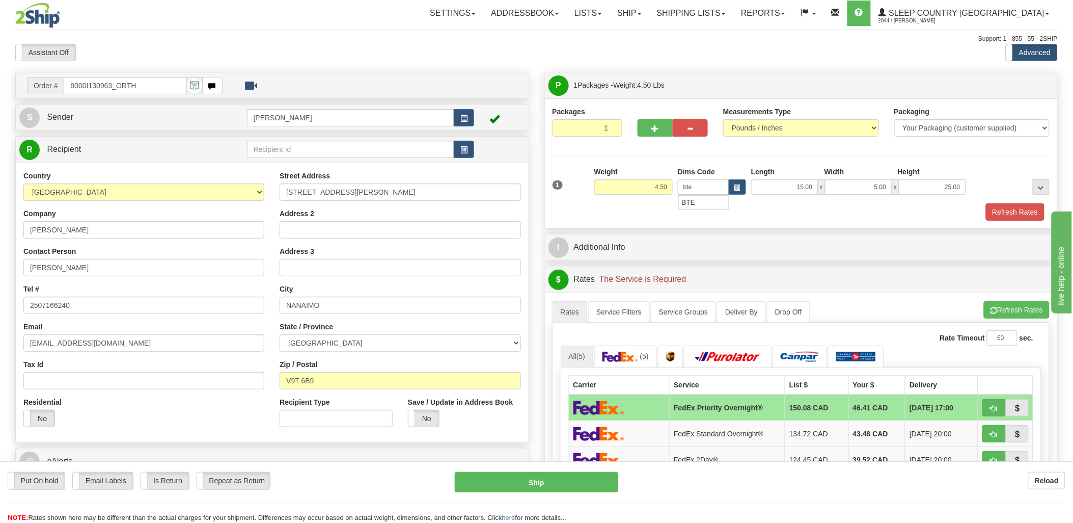
click at [1019, 202] on div at bounding box center [801, 202] width 503 height 1
click at [1020, 210] on button "Refresh Rates" at bounding box center [1015, 211] width 59 height 17
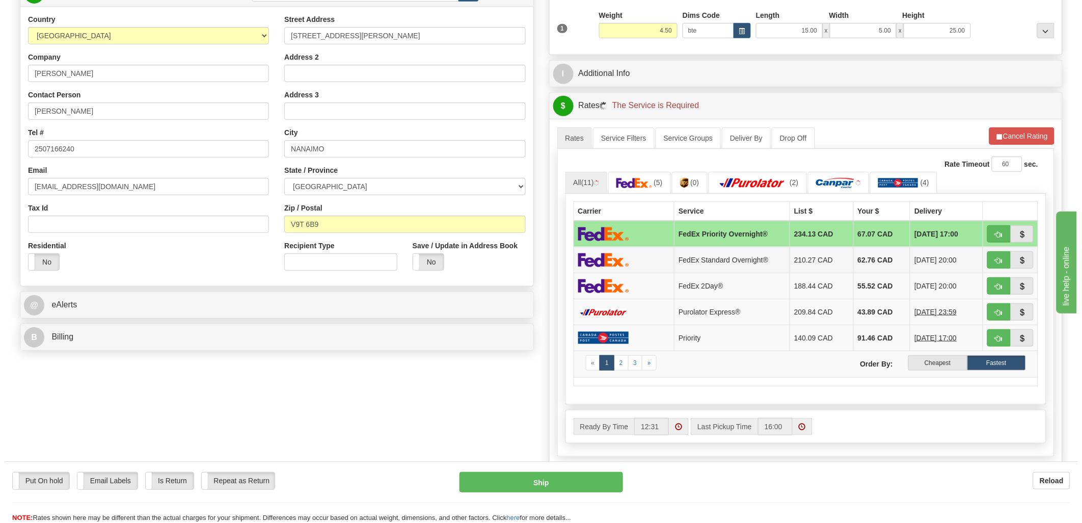
scroll to position [170, 0]
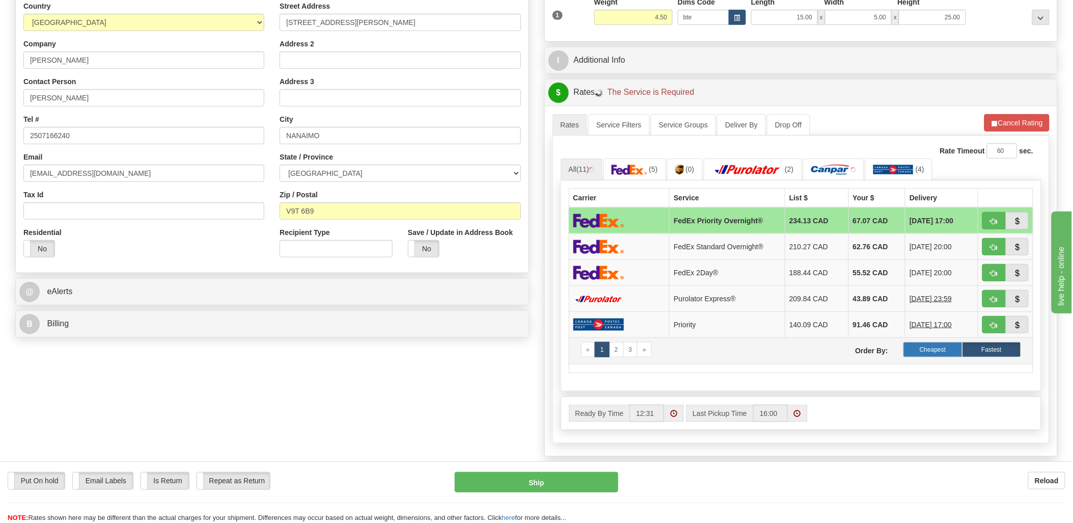
click at [940, 349] on label "Cheapest" at bounding box center [933, 349] width 59 height 15
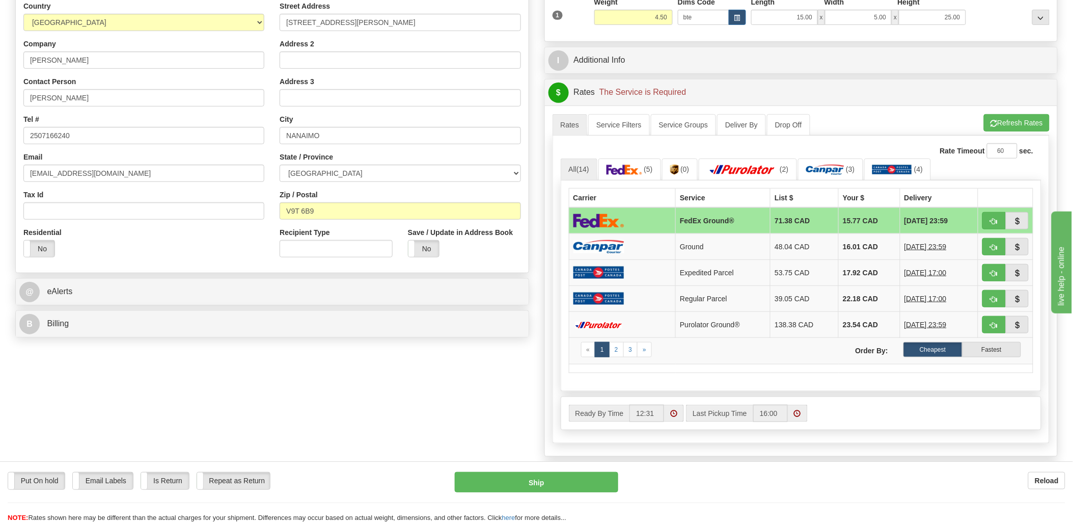
click at [829, 395] on div "Rate Timeout 60 sec. All (14) (5) (0) (2) (3)" at bounding box center [802, 289] width 498 height 308
click at [991, 246] on span "button" at bounding box center [994, 247] width 7 height 7
type input "1"
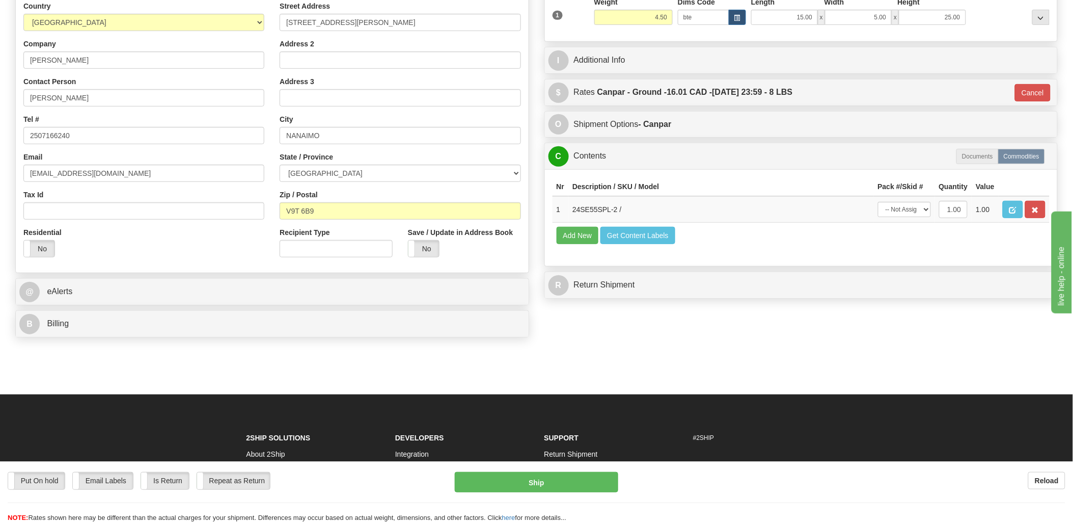
click at [628, 245] on td "Add New Get Content Labels" at bounding box center [802, 236] width 498 height 26
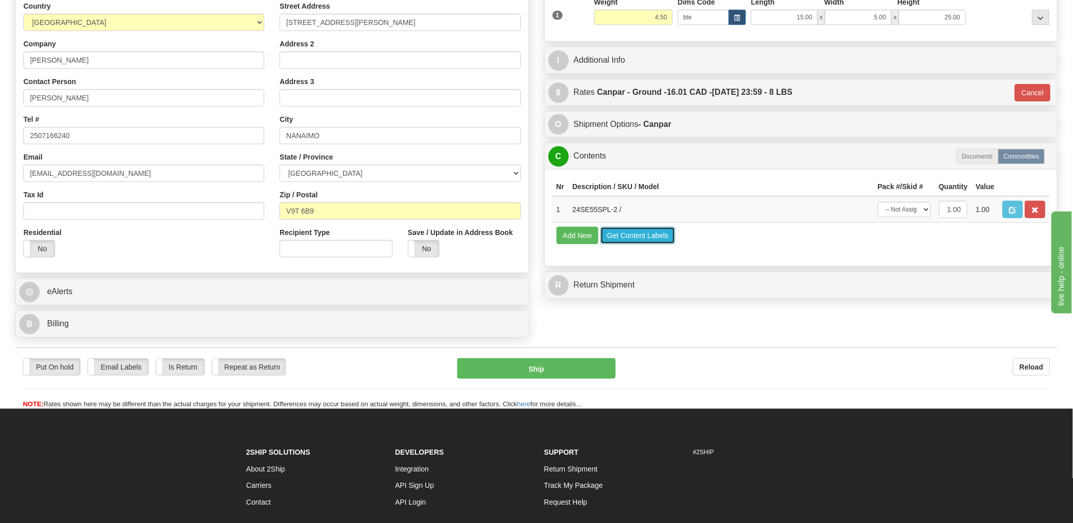
click at [660, 244] on button "Get Content Labels" at bounding box center [638, 235] width 75 height 17
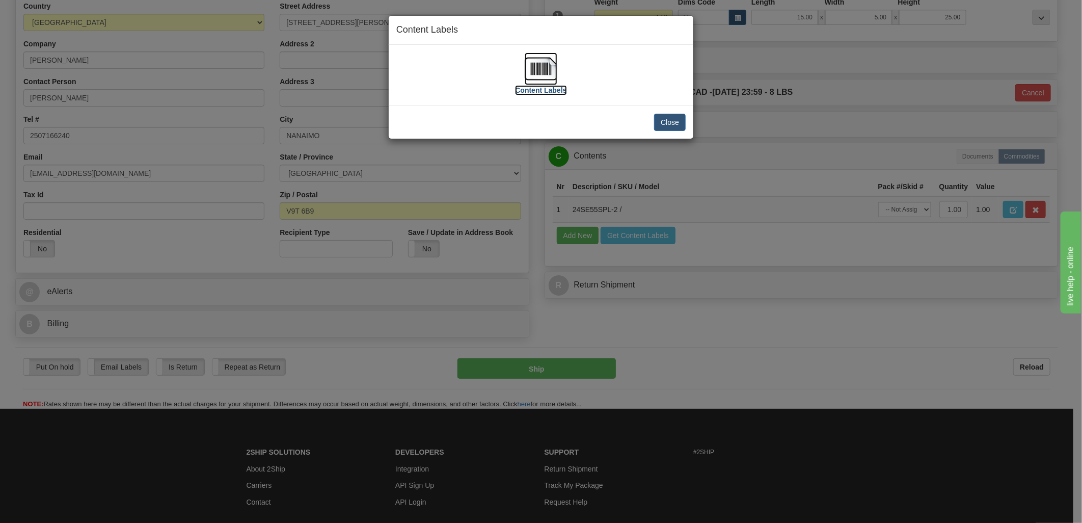
click at [544, 60] on img at bounding box center [541, 68] width 33 height 33
click at [673, 118] on button "Close" at bounding box center [670, 122] width 32 height 17
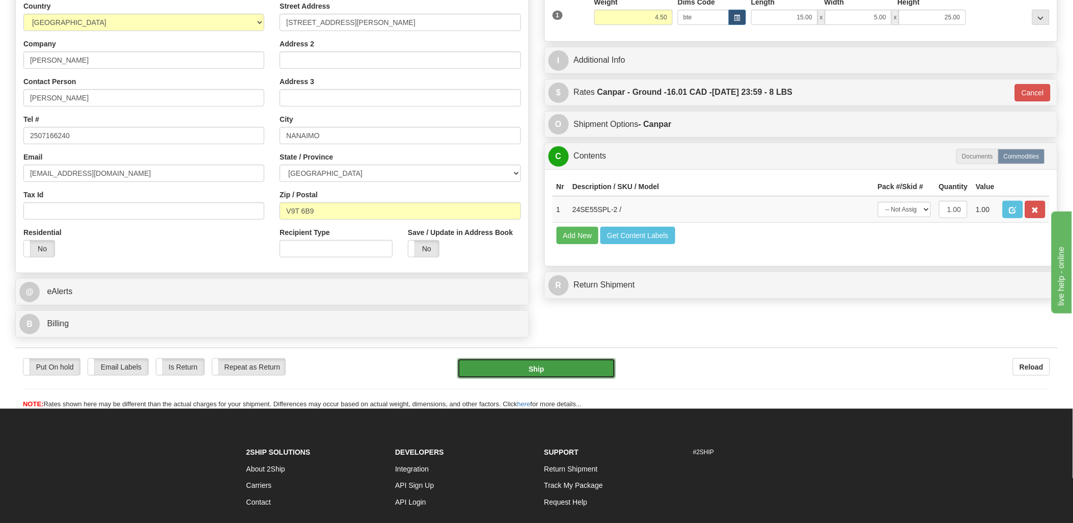
click at [550, 364] on button "Ship" at bounding box center [536, 368] width 158 height 20
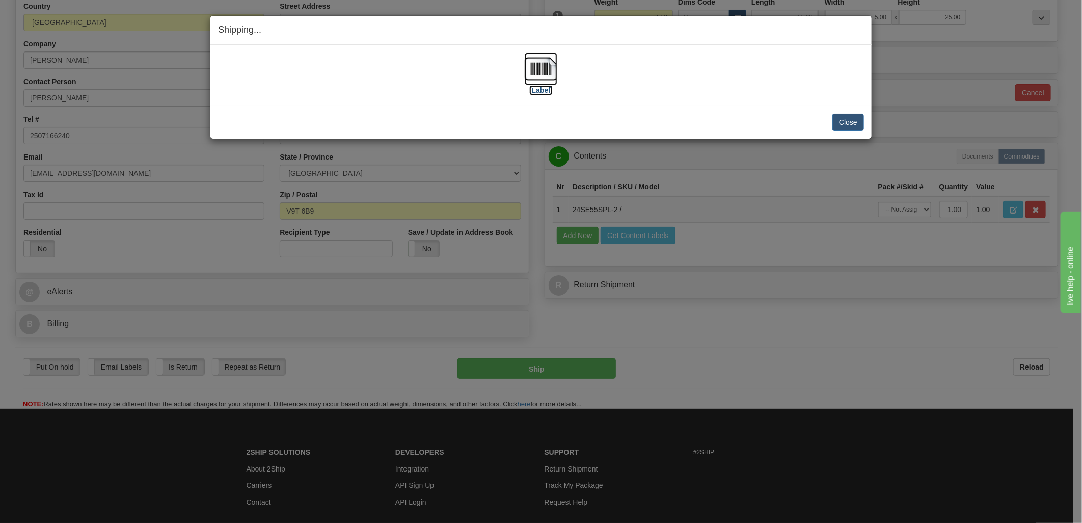
click at [552, 66] on img at bounding box center [541, 68] width 33 height 33
click at [785, 38] on div "Shipping... Your SHIPMENT will EXPIRE in" at bounding box center [540, 30] width 661 height 29
click at [839, 119] on button "Close" at bounding box center [848, 122] width 32 height 17
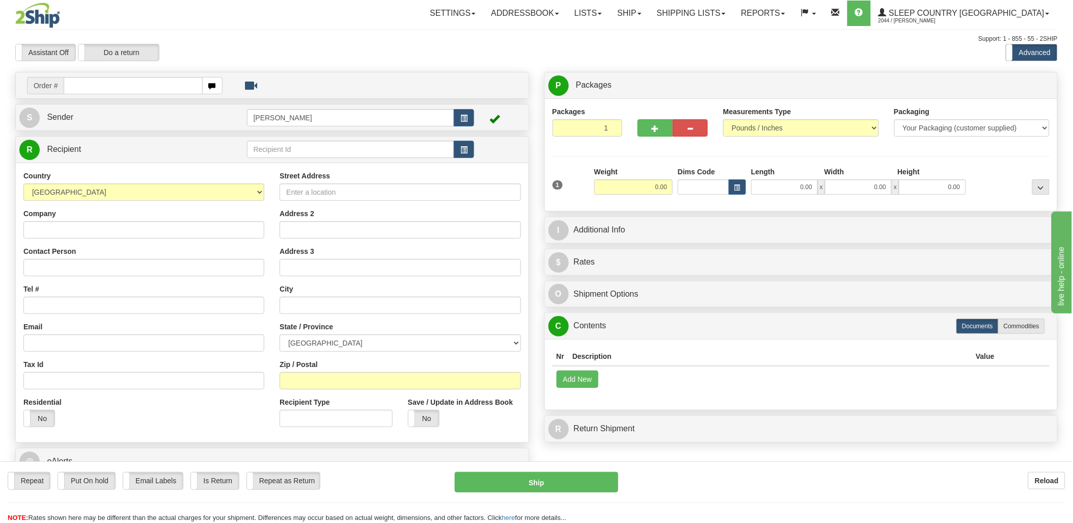
click at [141, 85] on input "text" at bounding box center [133, 85] width 139 height 17
type input "9000i"
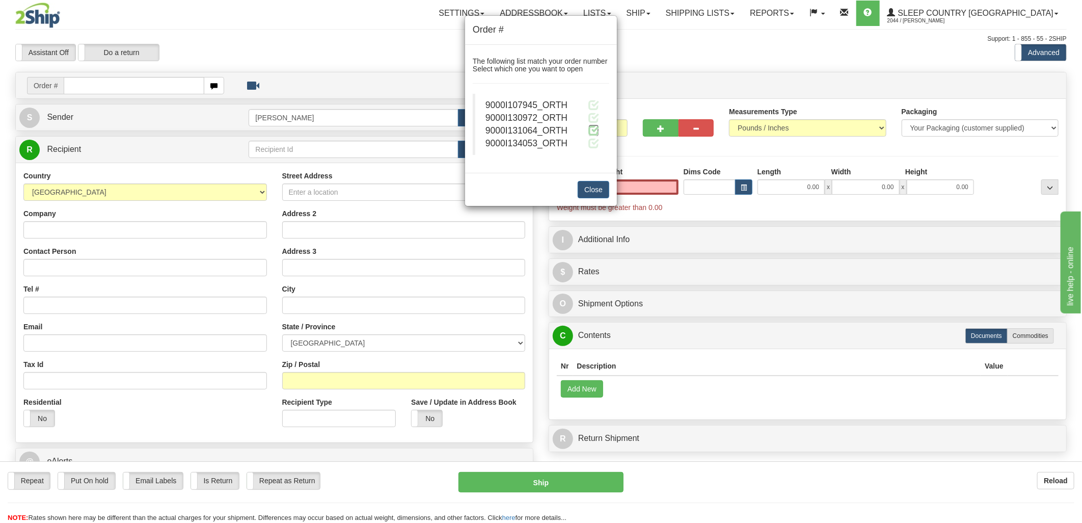
type input "0.00"
click at [593, 131] on span at bounding box center [593, 130] width 11 height 11
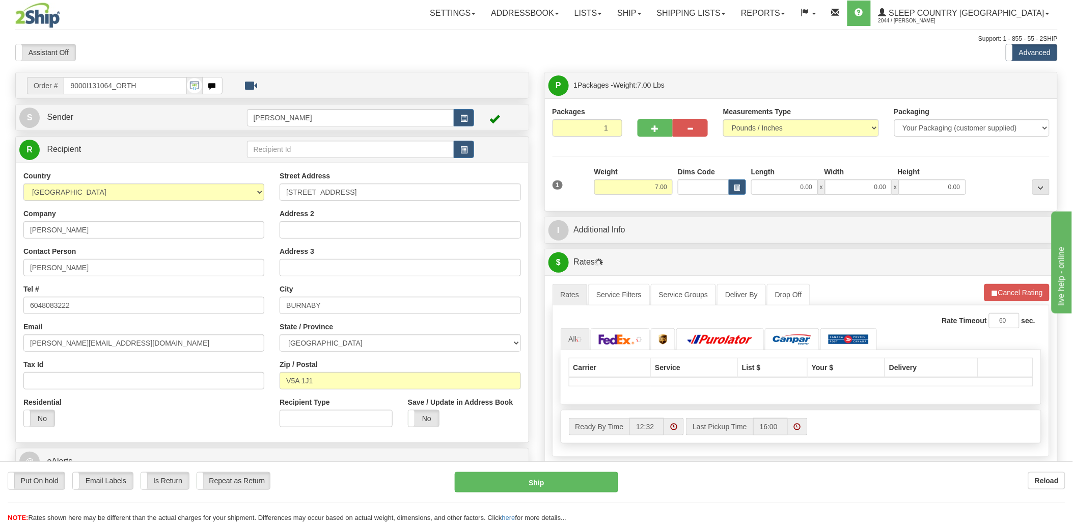
click at [710, 189] on div "Toggle navigation Settings Shipping Preferences Fields Preferences New" at bounding box center [536, 359] width 1073 height 719
click at [710, 189] on input "Dims Code" at bounding box center [703, 186] width 51 height 15
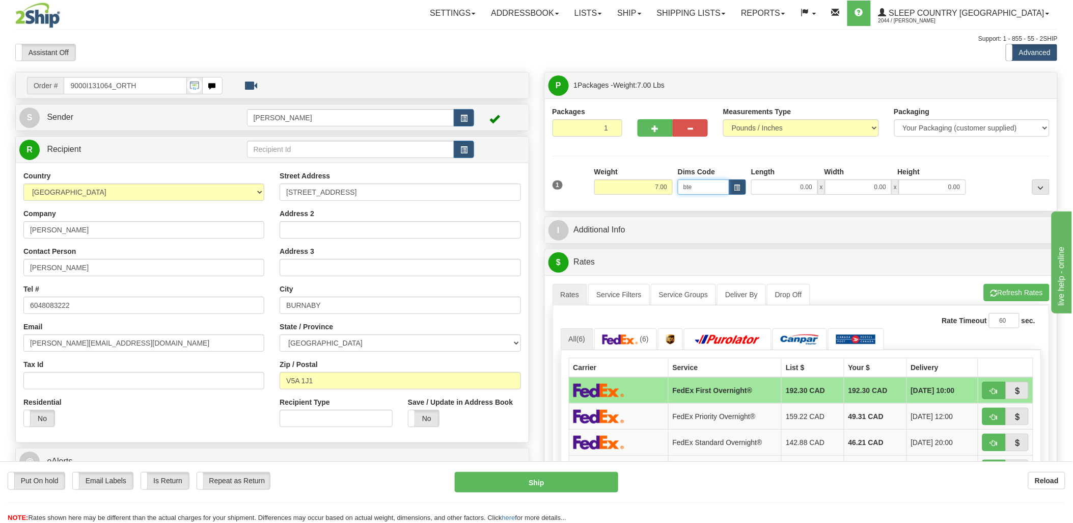
type input "bte"
click button "Delete" at bounding box center [0, 0] width 0 height 0
type input "15.00"
type input "5.00"
type input "25.00"
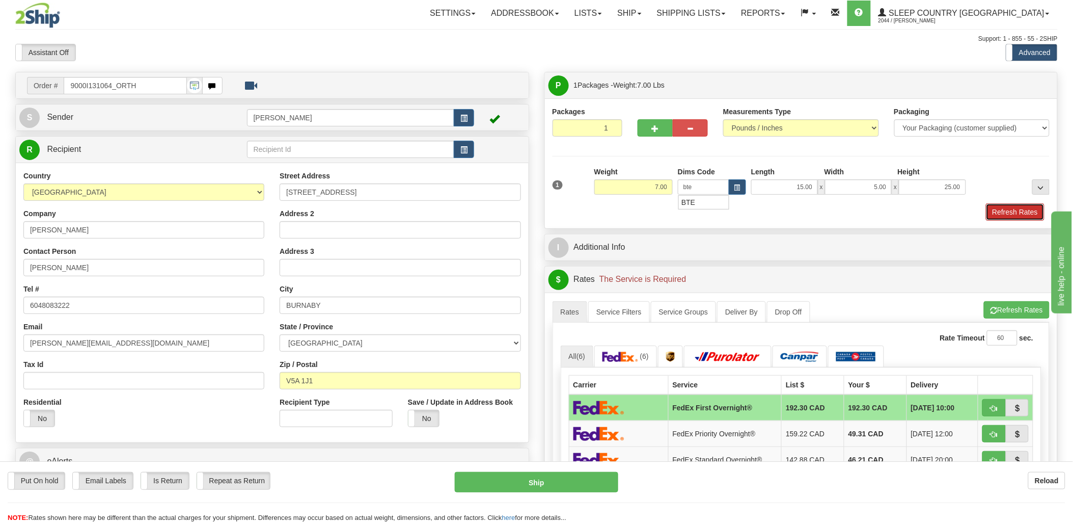
click at [1008, 207] on button "Refresh Rates" at bounding box center [1015, 211] width 59 height 17
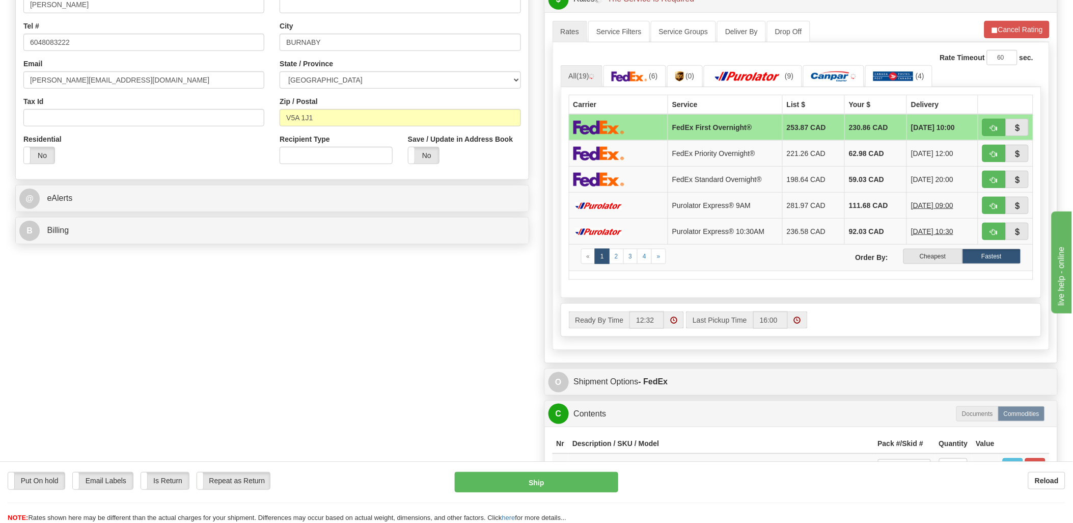
scroll to position [283, 0]
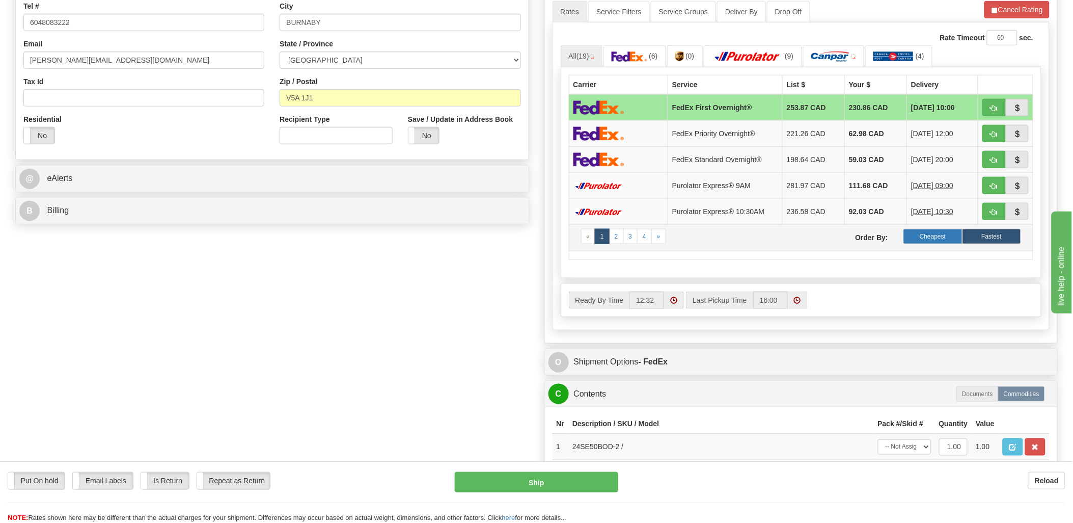
click at [946, 231] on label "Cheapest" at bounding box center [933, 236] width 59 height 15
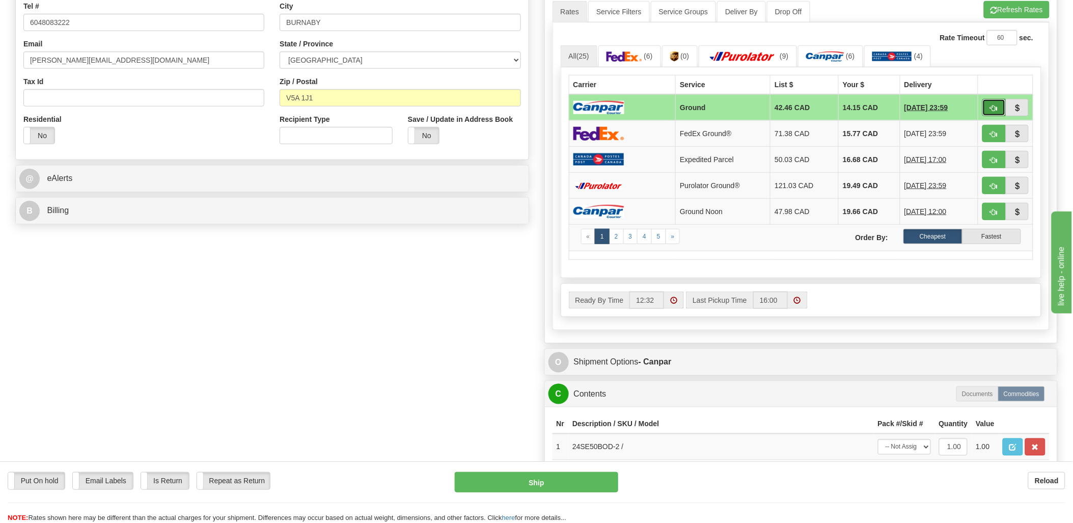
click at [1001, 104] on button "button" at bounding box center [994, 107] width 23 height 17
type input "1"
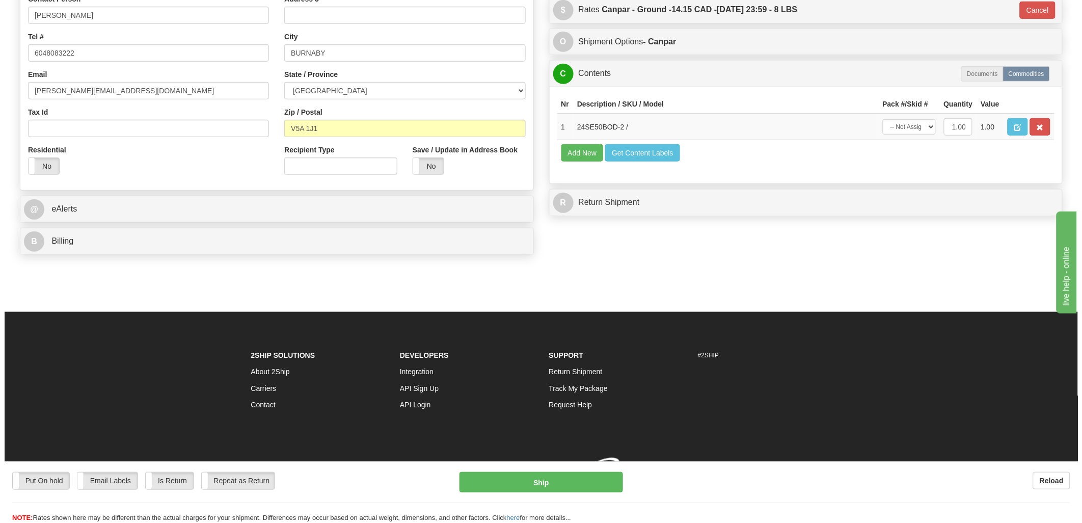
scroll to position [268, 0]
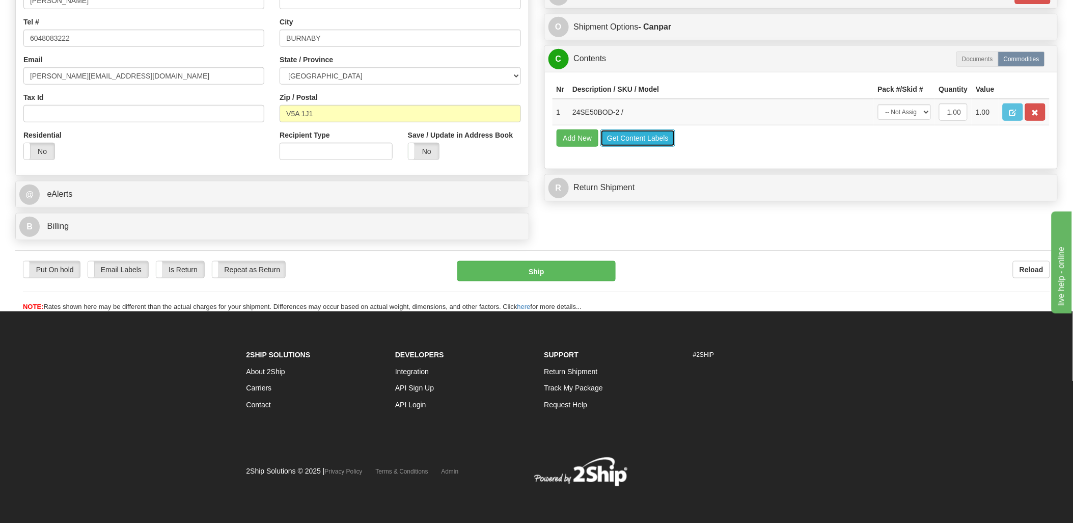
click at [646, 147] on button "Get Content Labels" at bounding box center [638, 137] width 75 height 17
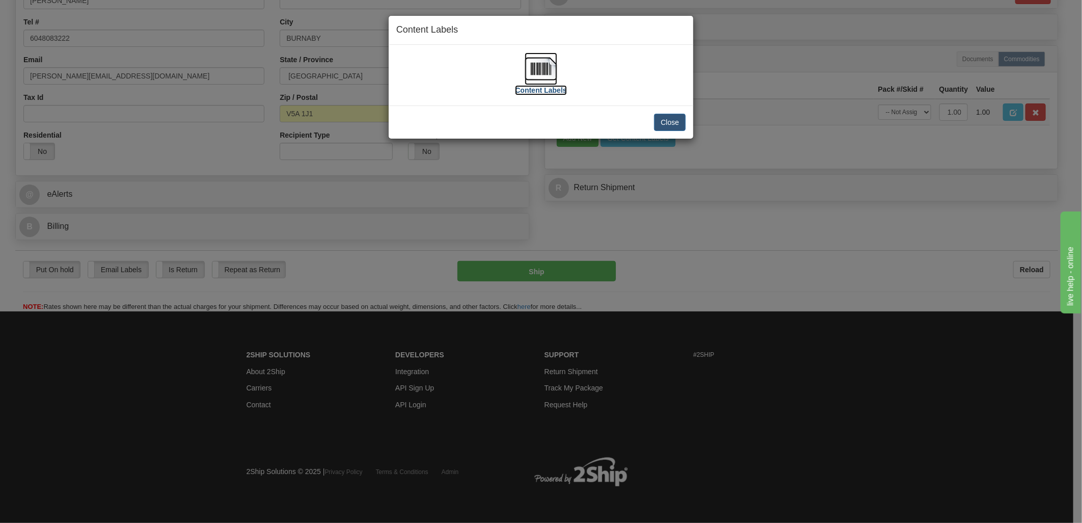
click at [544, 64] on img at bounding box center [541, 68] width 33 height 33
click at [666, 125] on button "Close" at bounding box center [670, 122] width 32 height 17
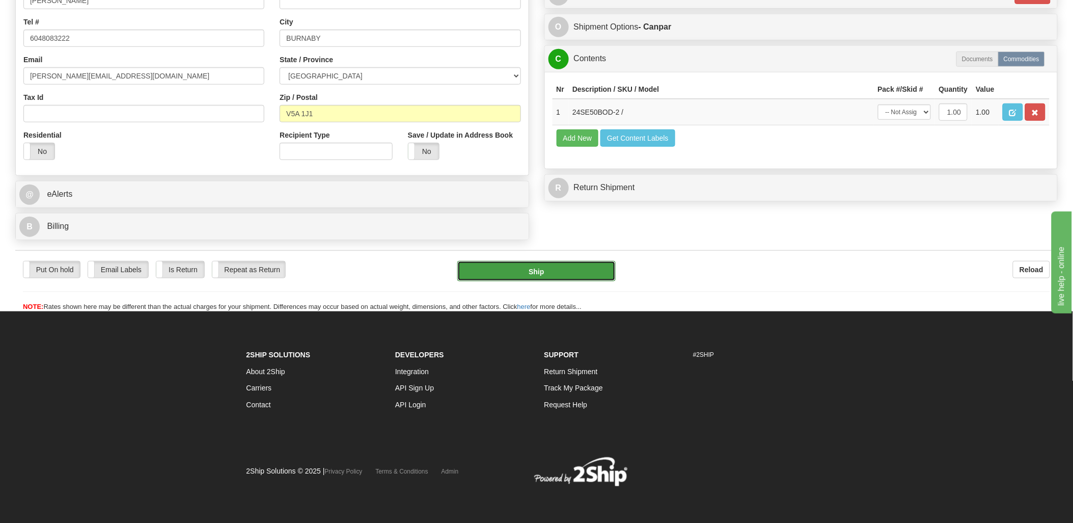
click at [556, 272] on button "Ship" at bounding box center [536, 271] width 158 height 20
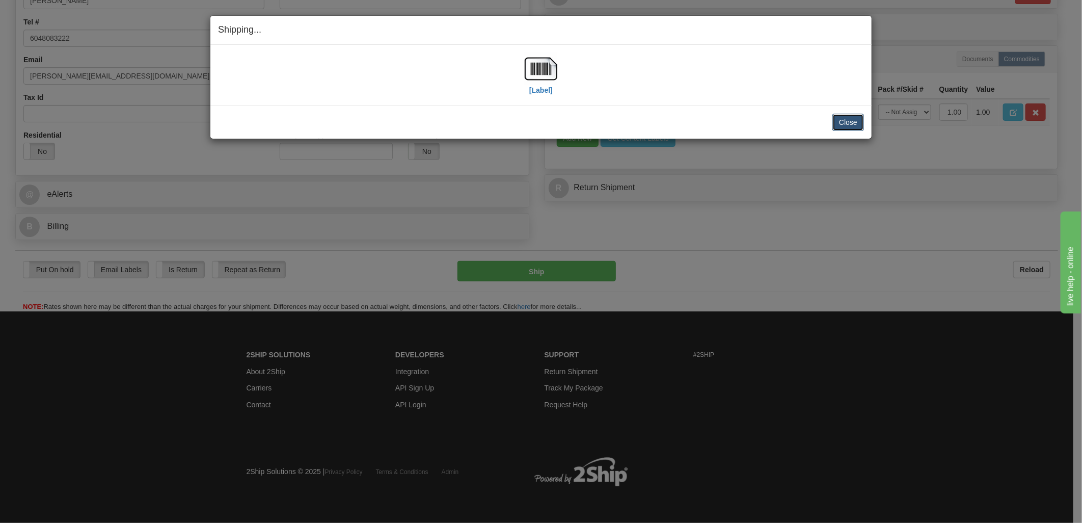
click at [845, 125] on button "Close" at bounding box center [848, 122] width 32 height 17
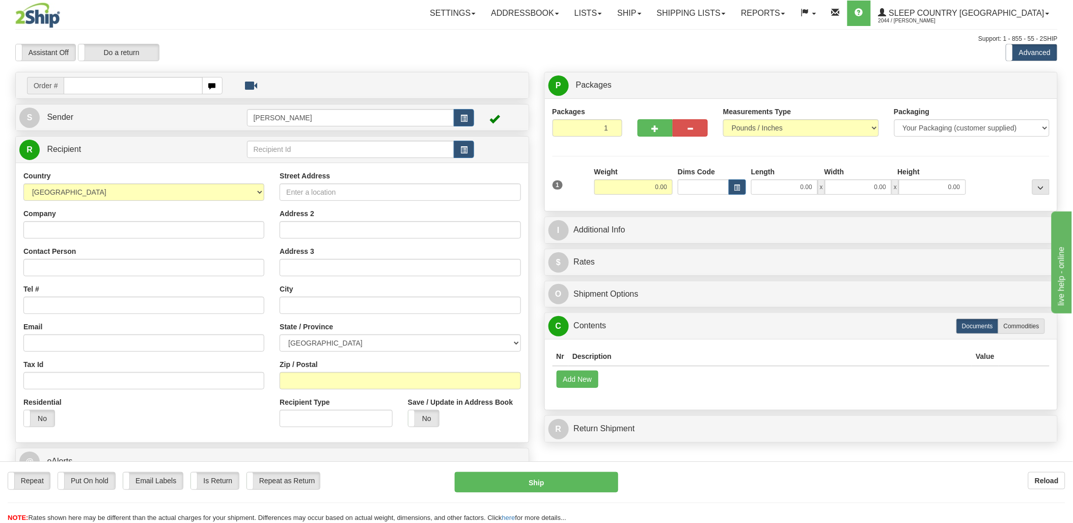
click at [82, 87] on input "text" at bounding box center [133, 85] width 139 height 17
type input "9000i"
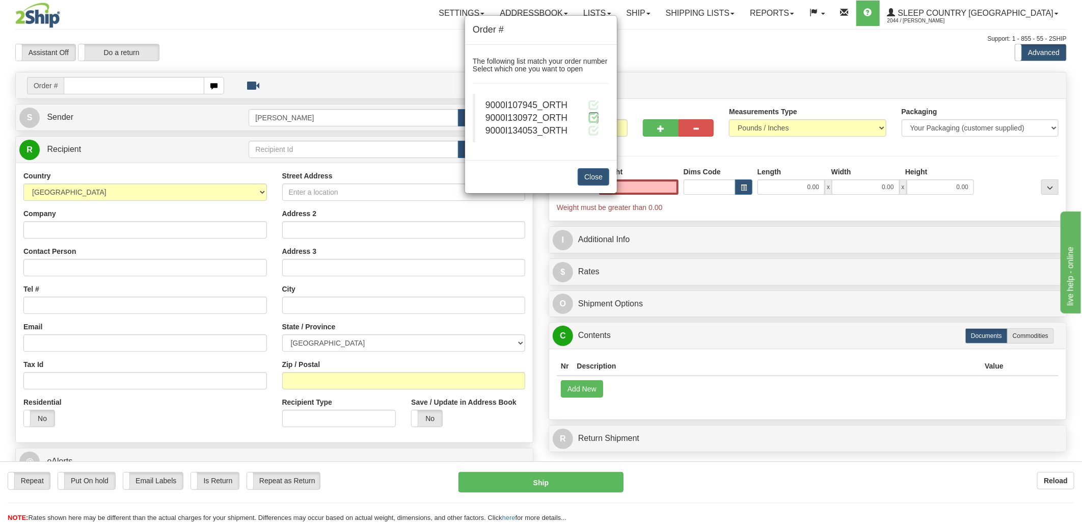
type input "0.00"
click at [591, 116] on span at bounding box center [593, 117] width 11 height 11
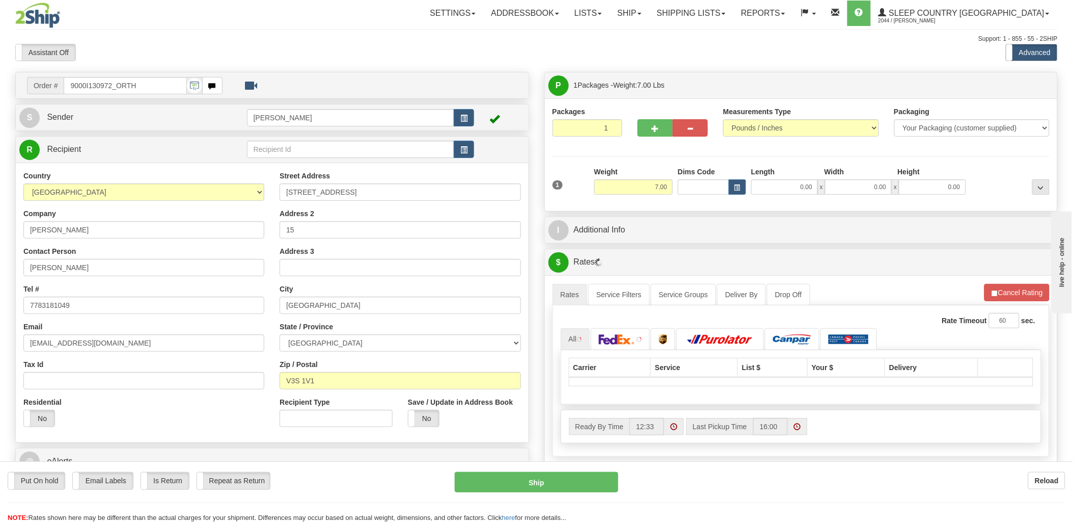
click at [700, 189] on div at bounding box center [536, 261] width 1073 height 523
click at [699, 189] on input "Dims Code" at bounding box center [703, 186] width 51 height 15
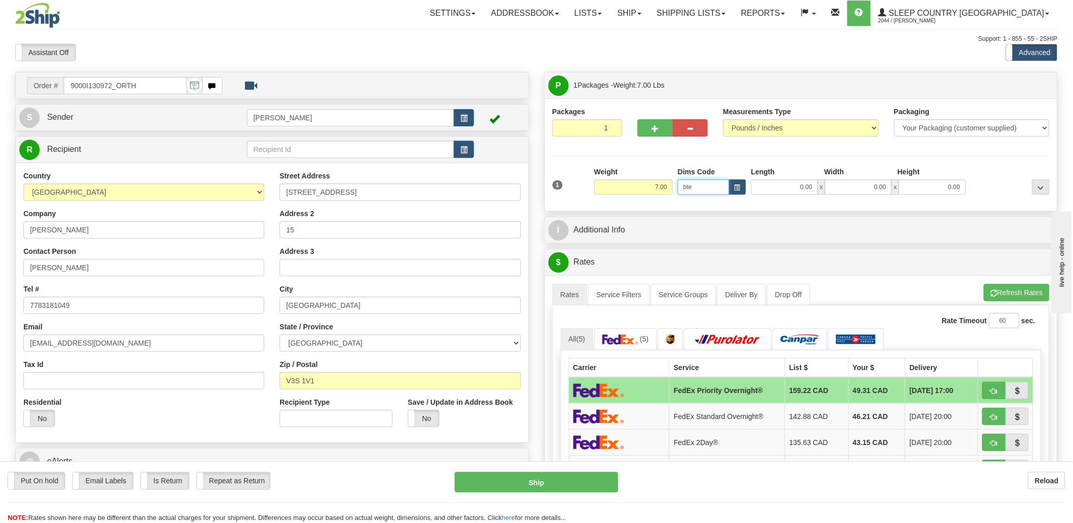
type input "bte"
click button "Delete" at bounding box center [0, 0] width 0 height 0
type input "15.00"
type input "5.00"
type input "25.00"
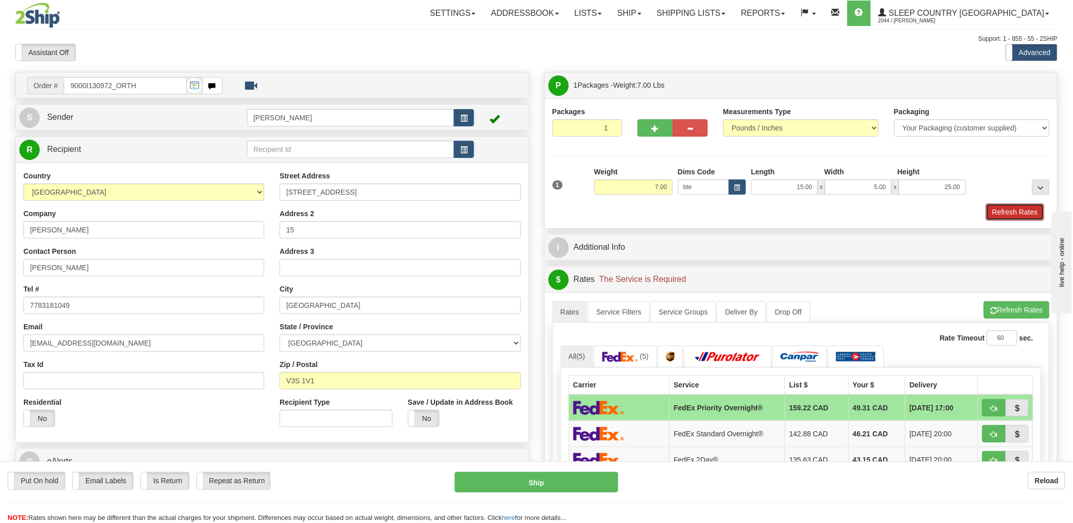
click at [1021, 215] on button "Refresh Rates" at bounding box center [1015, 211] width 59 height 17
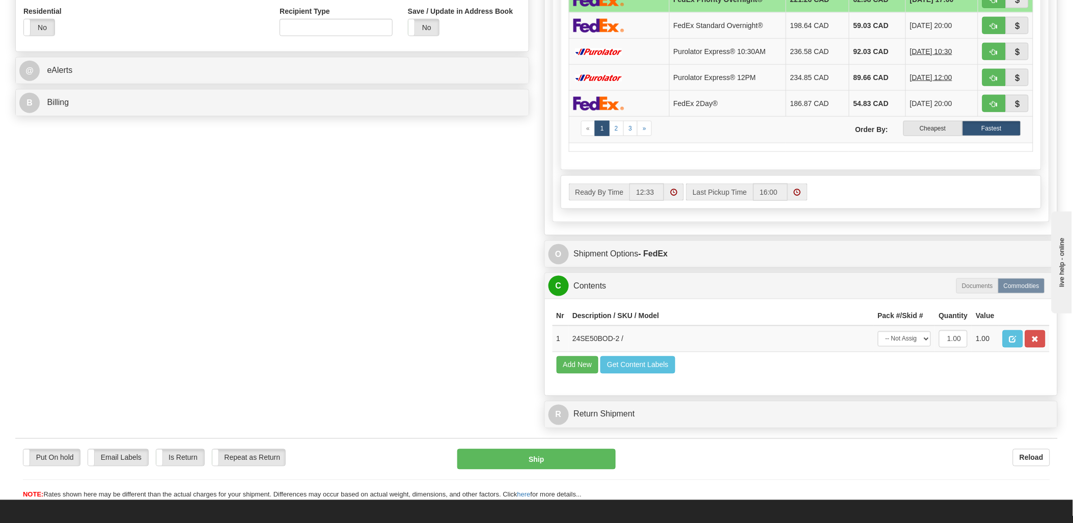
scroll to position [396, 0]
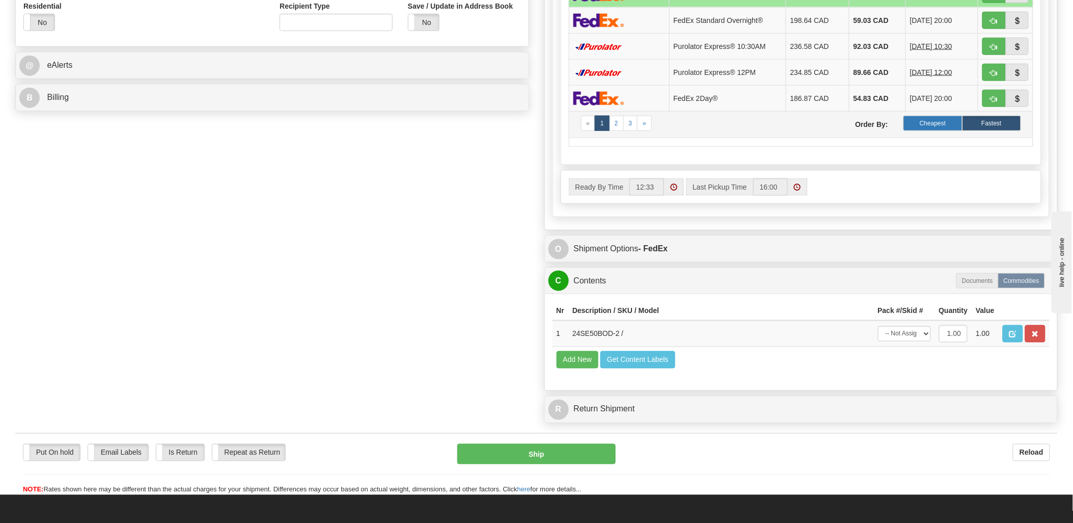
click at [941, 124] on label "Cheapest" at bounding box center [933, 123] width 59 height 15
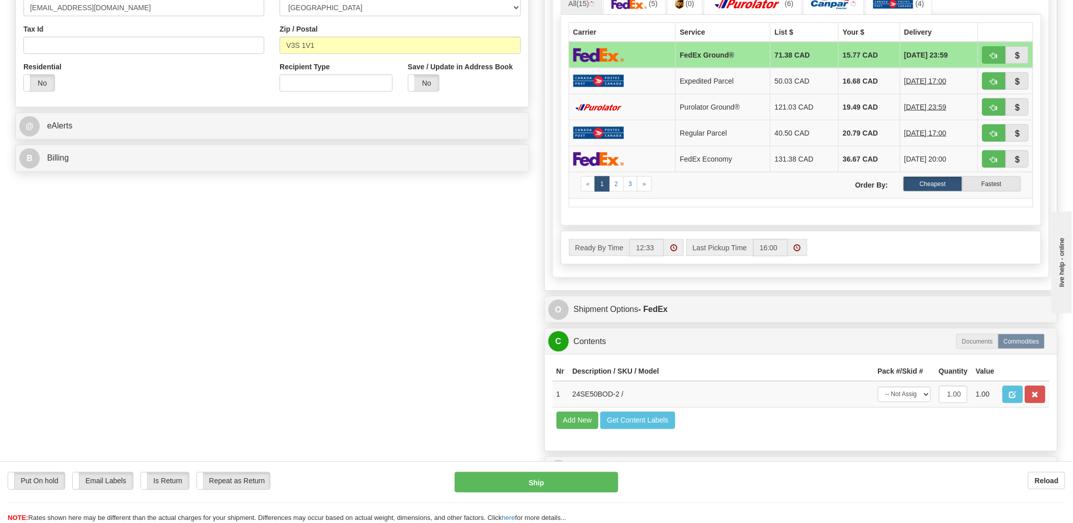
scroll to position [339, 0]
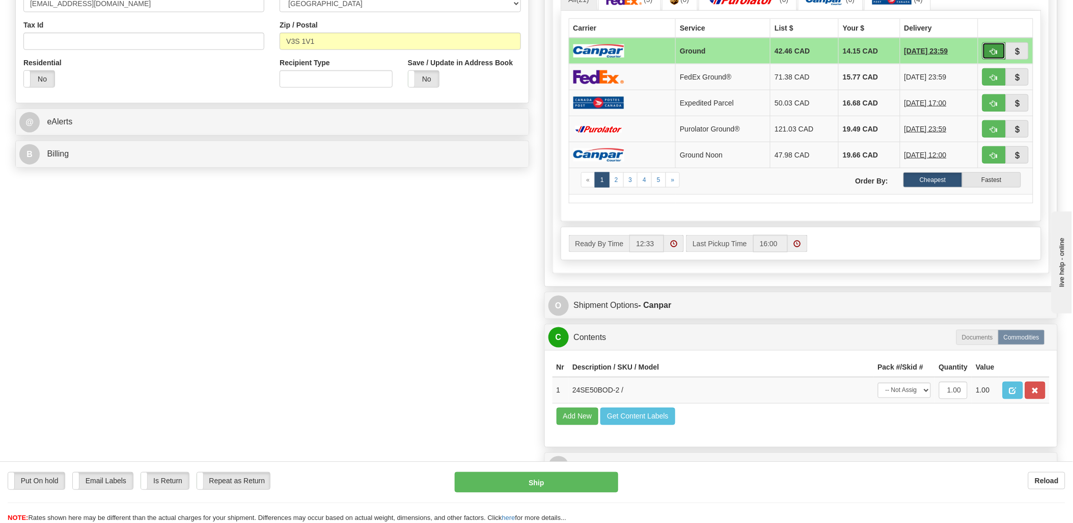
click at [994, 46] on button "button" at bounding box center [994, 50] width 23 height 17
type input "1"
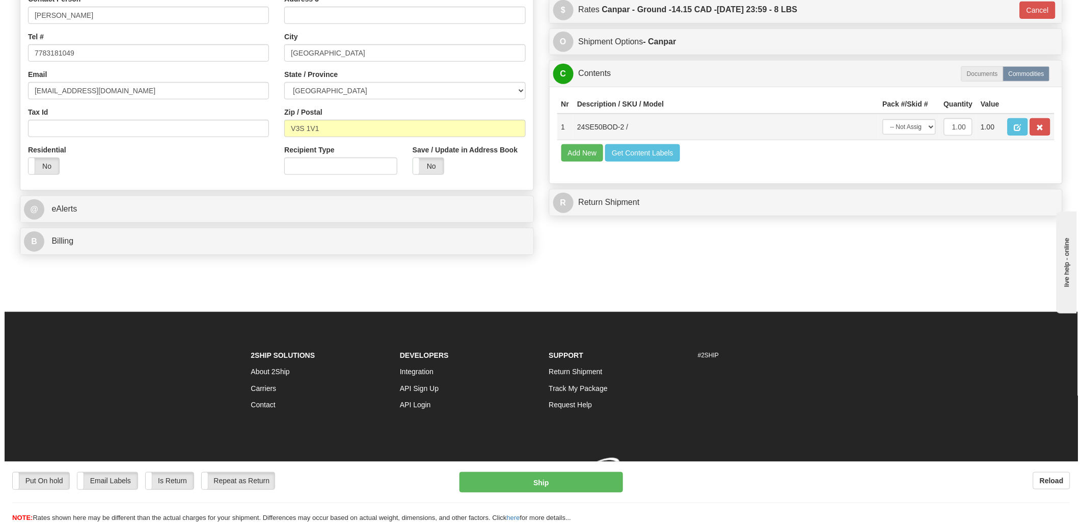
scroll to position [268, 0]
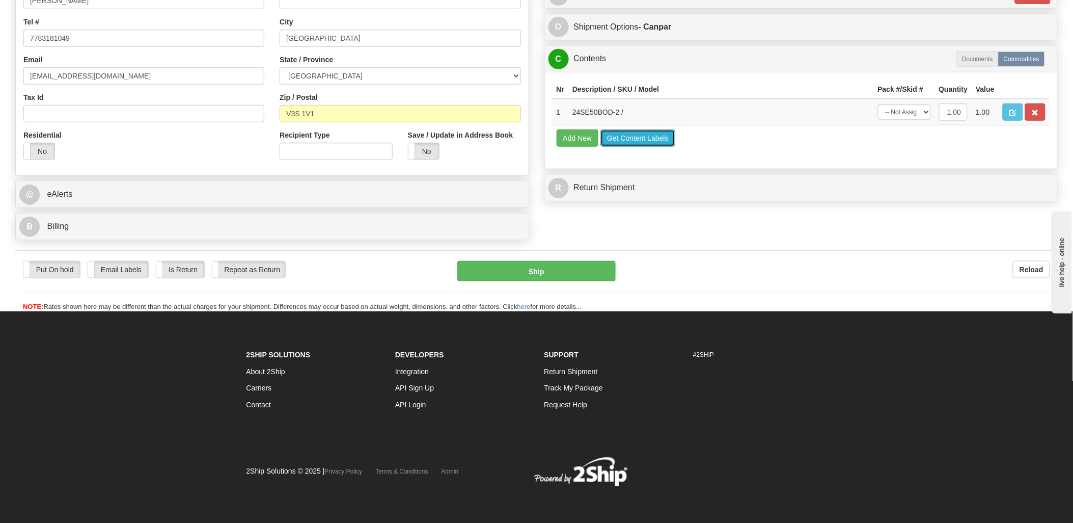
click at [622, 147] on button "Get Content Labels" at bounding box center [638, 137] width 75 height 17
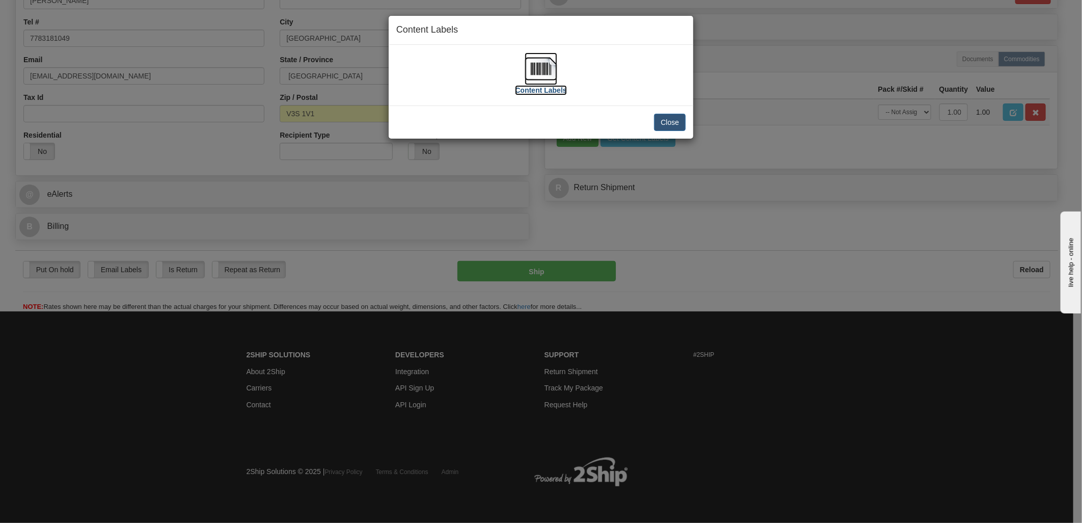
click at [537, 66] on img at bounding box center [541, 68] width 33 height 33
click at [667, 121] on button "Close" at bounding box center [670, 122] width 32 height 17
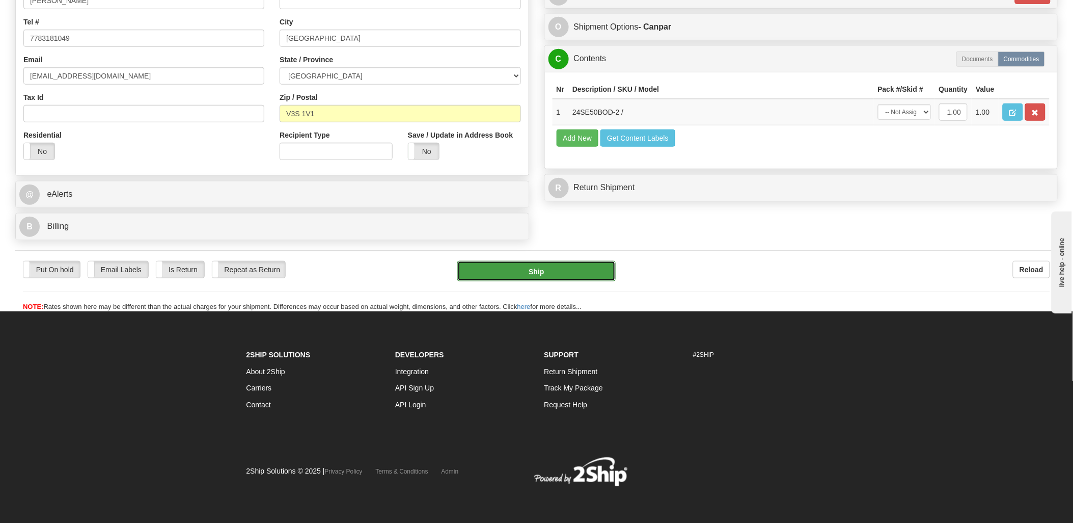
click at [583, 279] on button "Ship" at bounding box center [536, 271] width 158 height 20
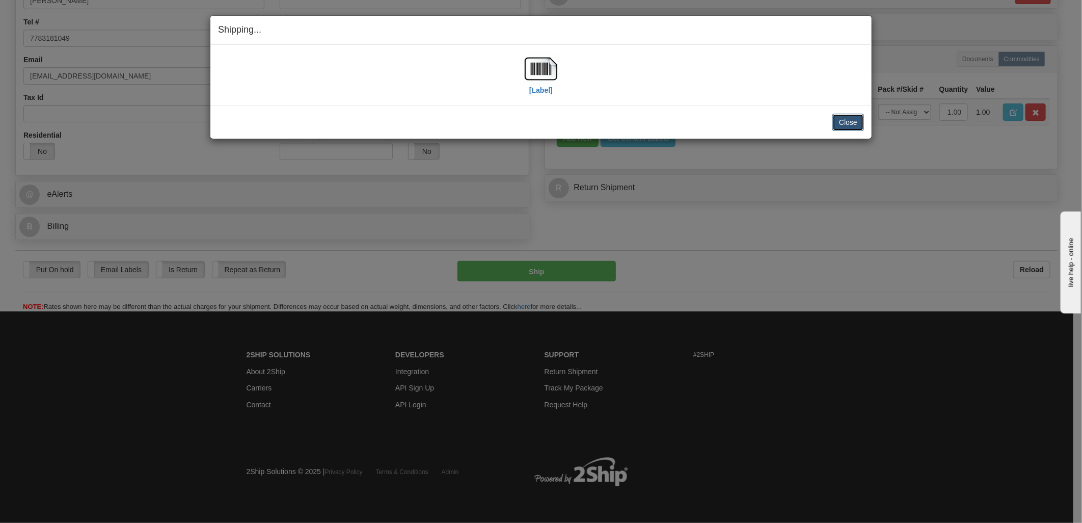
click at [849, 125] on button "Close" at bounding box center [848, 122] width 32 height 17
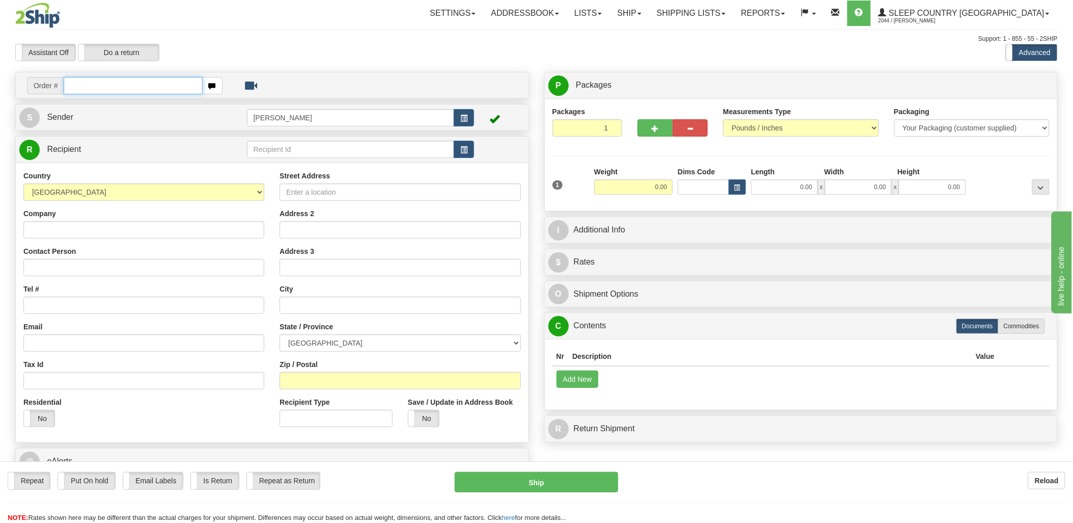
click at [154, 90] on input "text" at bounding box center [133, 85] width 139 height 17
click at [730, 8] on link "Shipping lists" at bounding box center [691, 13] width 84 height 25
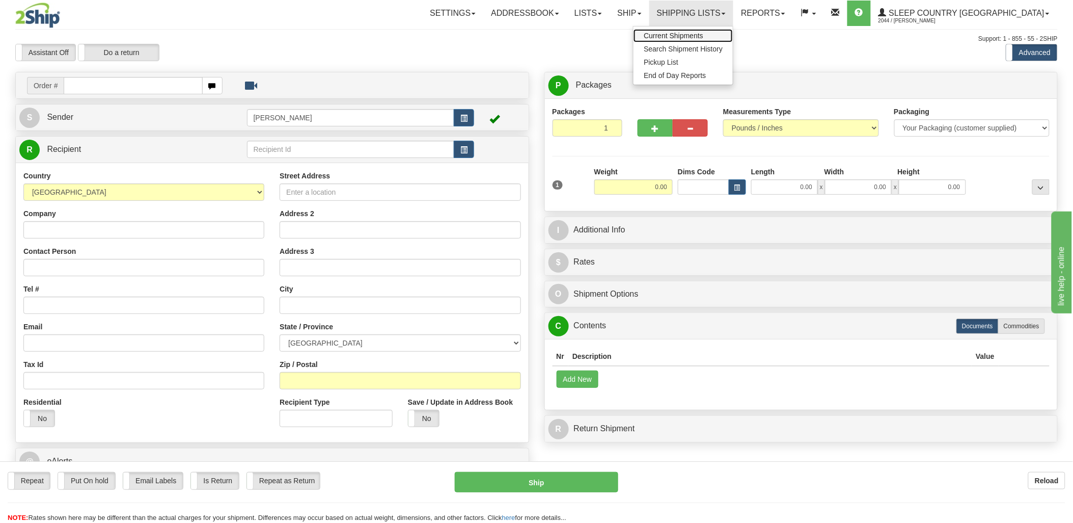
click at [703, 36] on span "Current Shipments" at bounding box center [674, 36] width 60 height 8
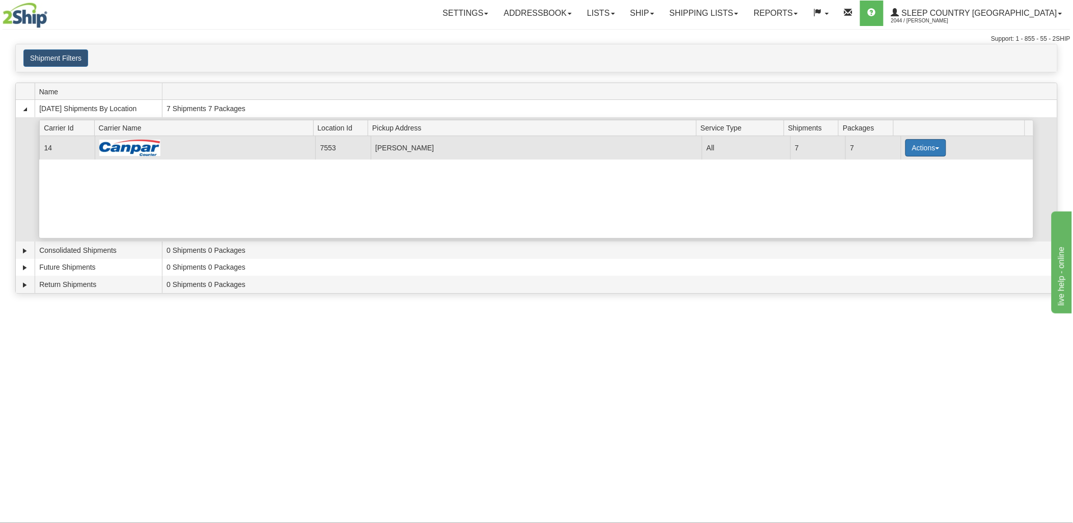
click at [930, 151] on button "Actions" at bounding box center [926, 147] width 41 height 17
click at [897, 211] on link "Print" at bounding box center [905, 206] width 82 height 13
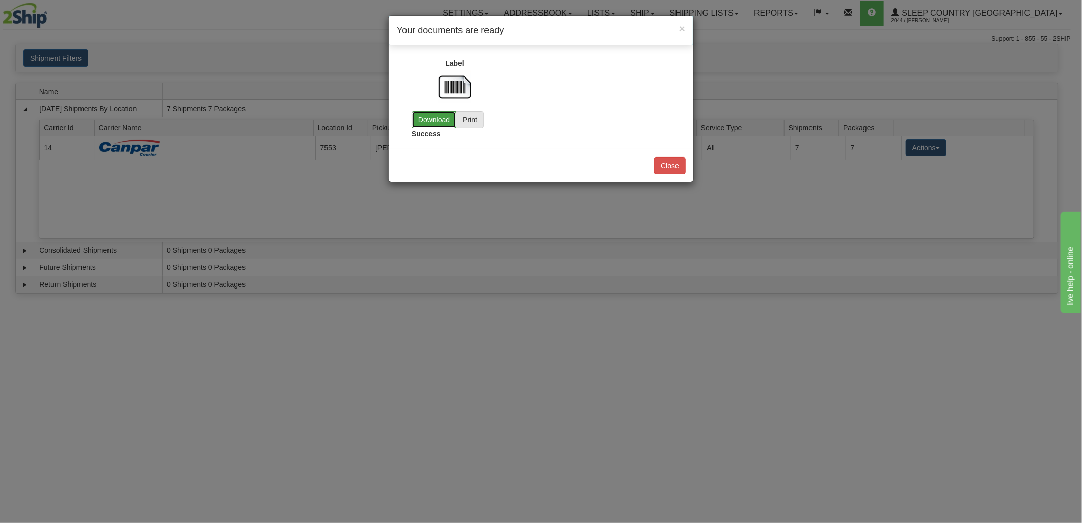
click at [447, 120] on link "Download" at bounding box center [434, 119] width 45 height 17
click at [444, 118] on link "Download" at bounding box center [434, 119] width 45 height 17
click at [663, 166] on button "Close" at bounding box center [670, 165] width 32 height 17
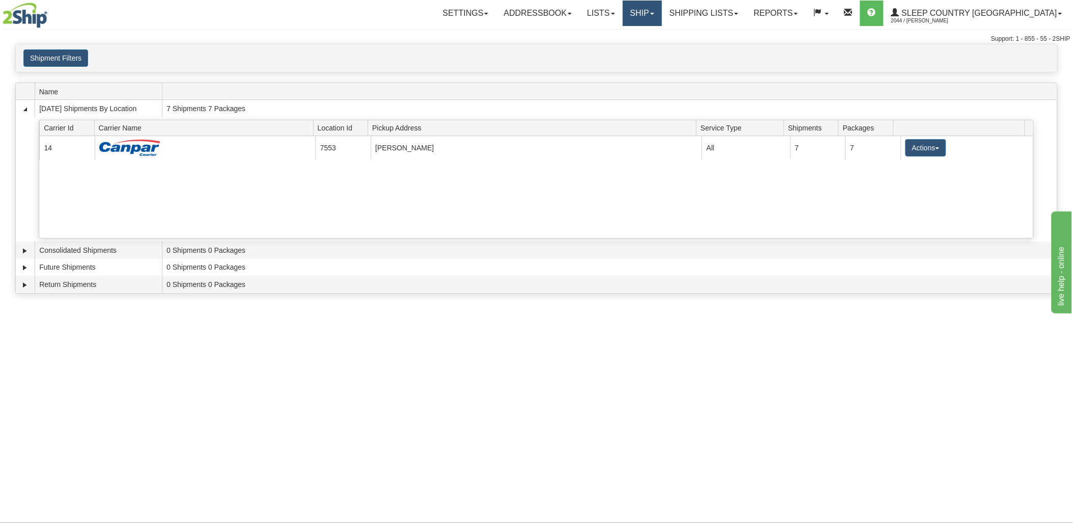
click at [662, 15] on link "Ship" at bounding box center [642, 13] width 39 height 25
click at [648, 30] on link "Ship Screen" at bounding box center [615, 35] width 92 height 13
click at [662, 14] on link "Ship" at bounding box center [642, 13] width 39 height 25
click at [662, 35] on link "Ship Screen" at bounding box center [615, 35] width 92 height 13
click at [662, 16] on link "Ship" at bounding box center [642, 13] width 39 height 25
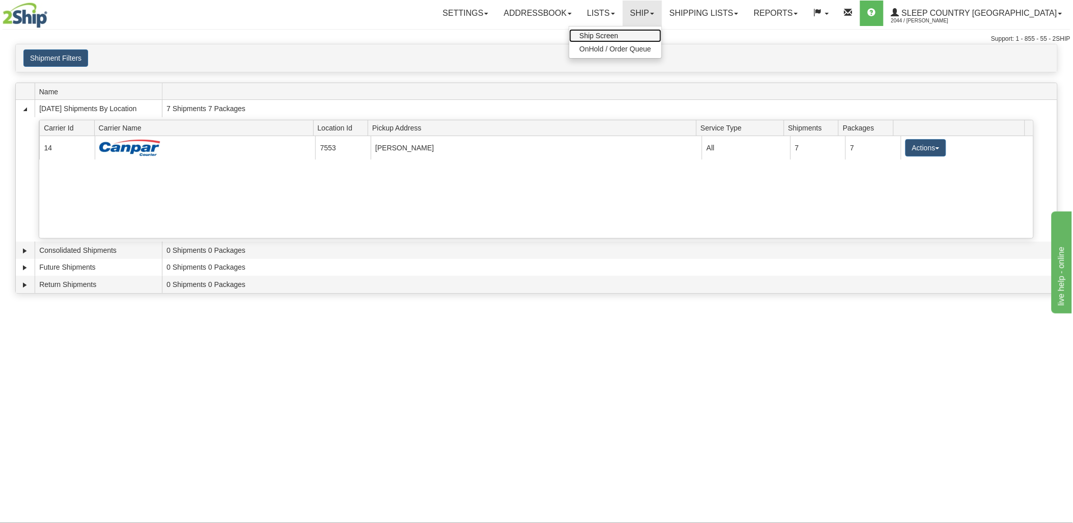
click at [646, 39] on link "Ship Screen" at bounding box center [615, 35] width 92 height 13
click at [662, 13] on link "Ship" at bounding box center [642, 13] width 39 height 25
click at [618, 34] on span "Ship Screen" at bounding box center [599, 36] width 39 height 8
click at [662, 6] on link "Ship" at bounding box center [642, 13] width 39 height 25
click at [659, 39] on link "Ship Screen" at bounding box center [615, 35] width 92 height 13
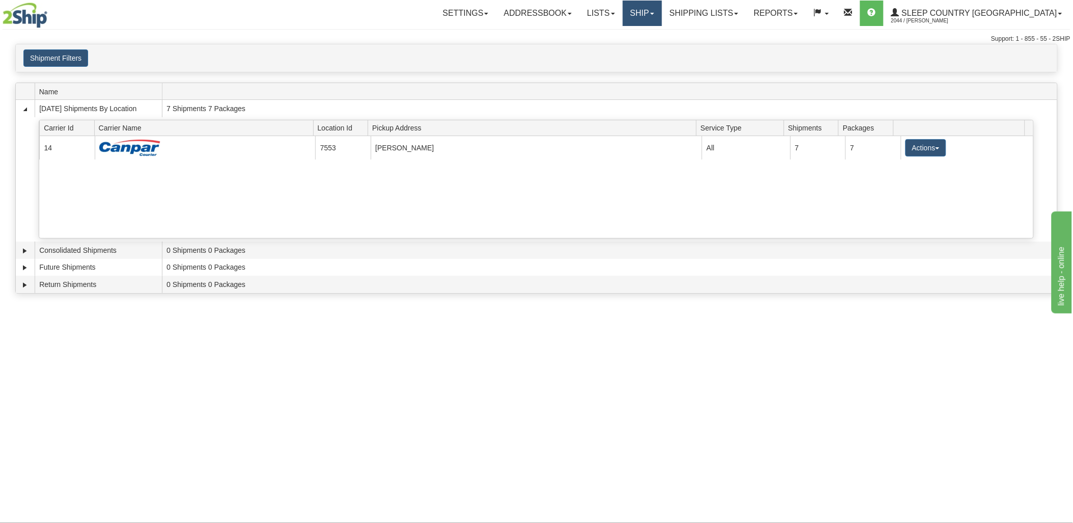
click at [662, 18] on link "Ship" at bounding box center [642, 13] width 39 height 25
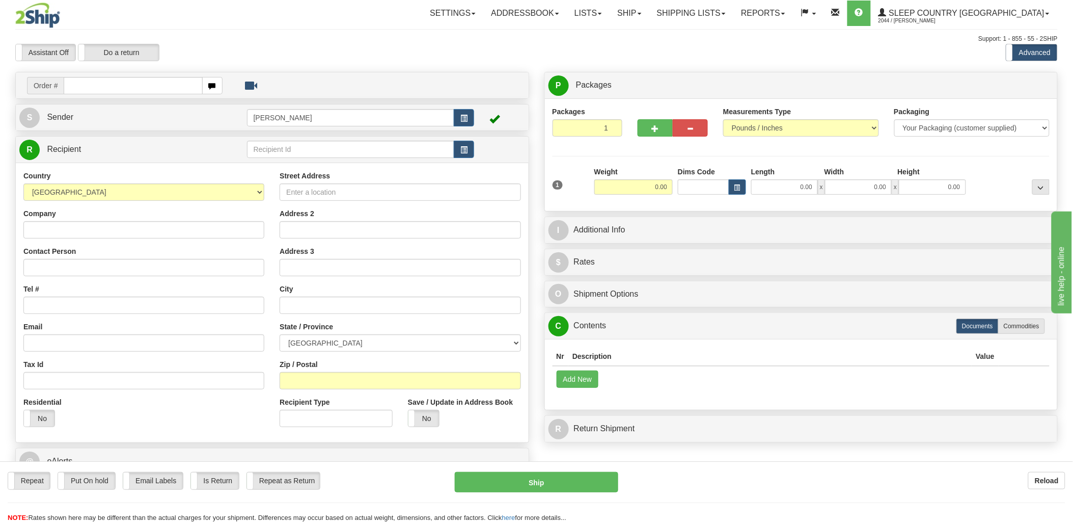
click at [181, 83] on input "text" at bounding box center [133, 85] width 139 height 17
type input "BRAMPTON-93"
click at [205, 84] on body "Training Course Close Toggle navigation Settings Shipping Preferences New Recip…" at bounding box center [536, 261] width 1073 height 523
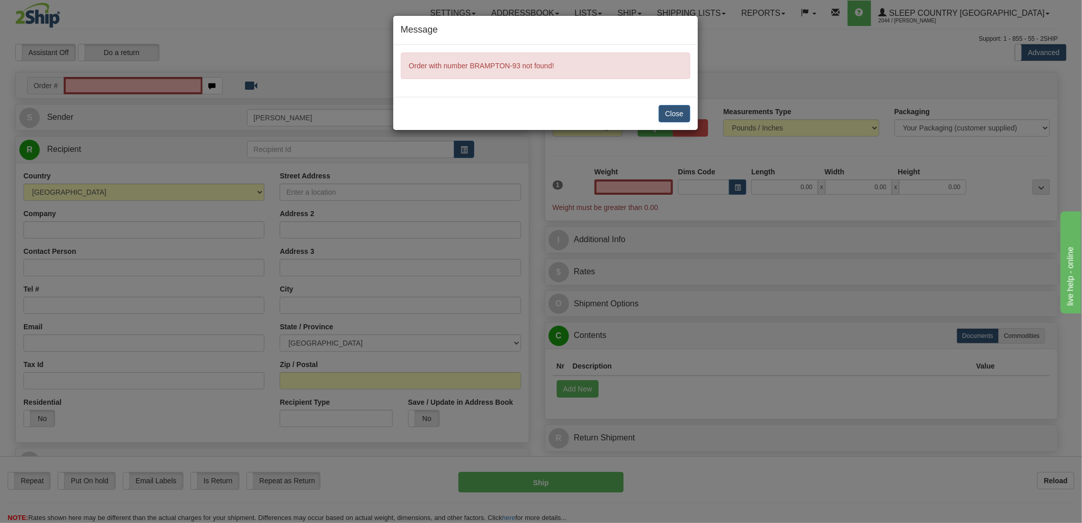
type input "0.00"
click at [680, 111] on button "Close" at bounding box center [675, 113] width 32 height 17
